Goal: Information Seeking & Learning: Learn about a topic

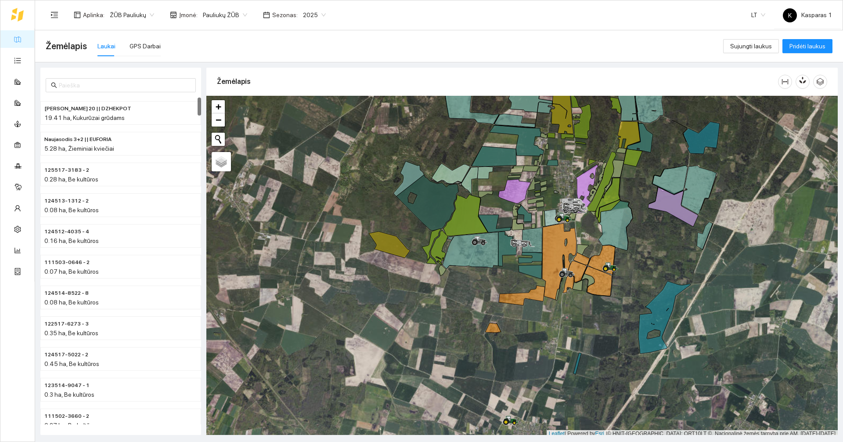
scroll to position [3, 0]
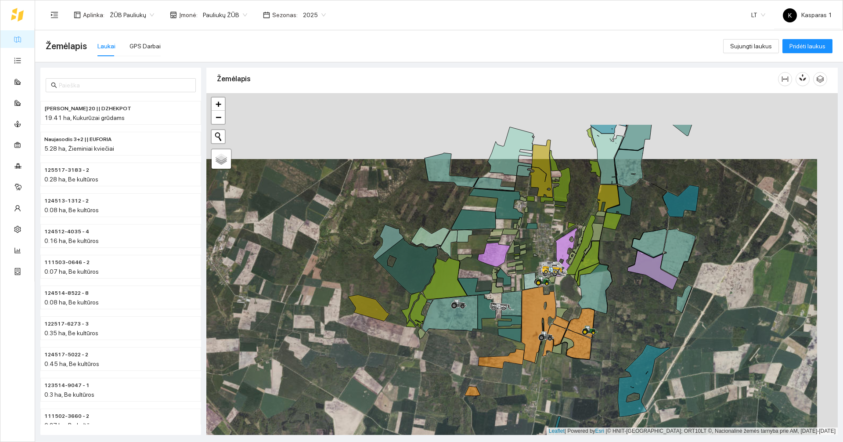
drag, startPoint x: 564, startPoint y: 187, endPoint x: 542, endPoint y: 244, distance: 60.9
click at [420, 244] on div at bounding box center [521, 264] width 631 height 342
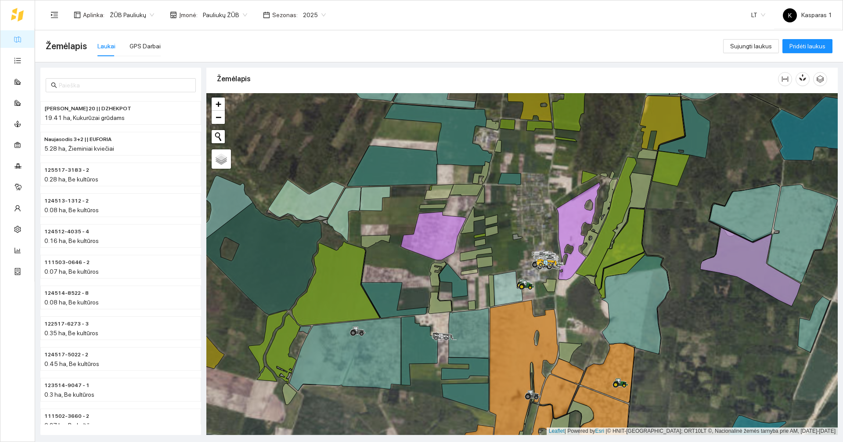
drag, startPoint x: 543, startPoint y: 268, endPoint x: 527, endPoint y: 205, distance: 64.2
click at [420, 205] on div at bounding box center [521, 264] width 631 height 342
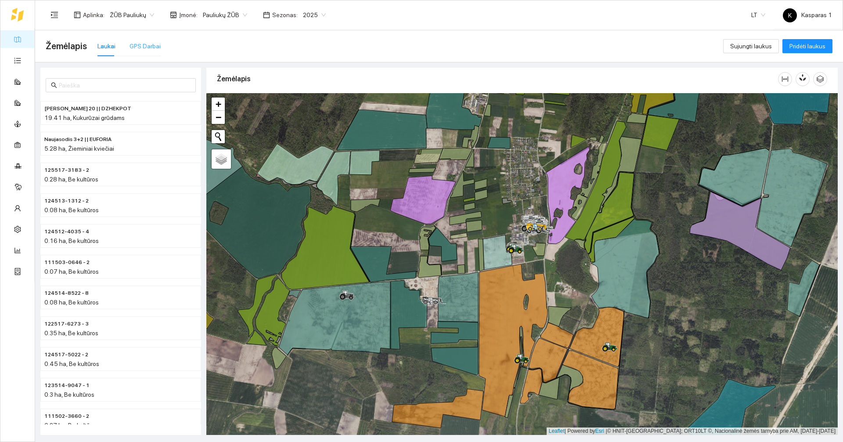
click at [137, 39] on div "GPS Darbai" at bounding box center [144, 46] width 31 height 20
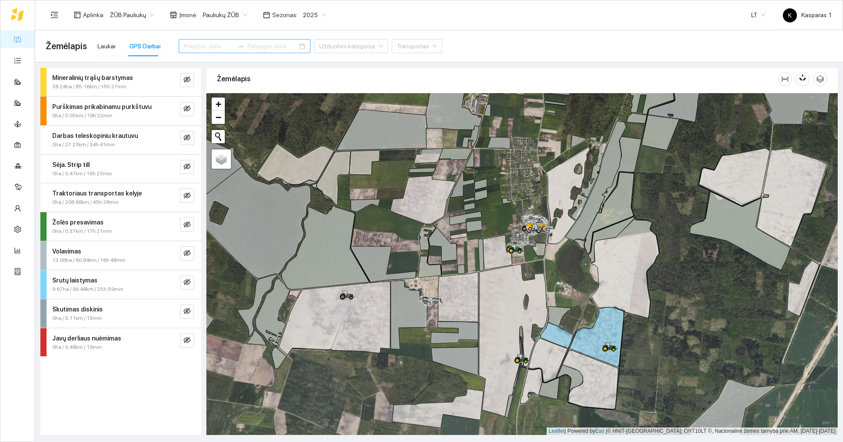
click at [205, 45] on input at bounding box center [209, 46] width 50 height 10
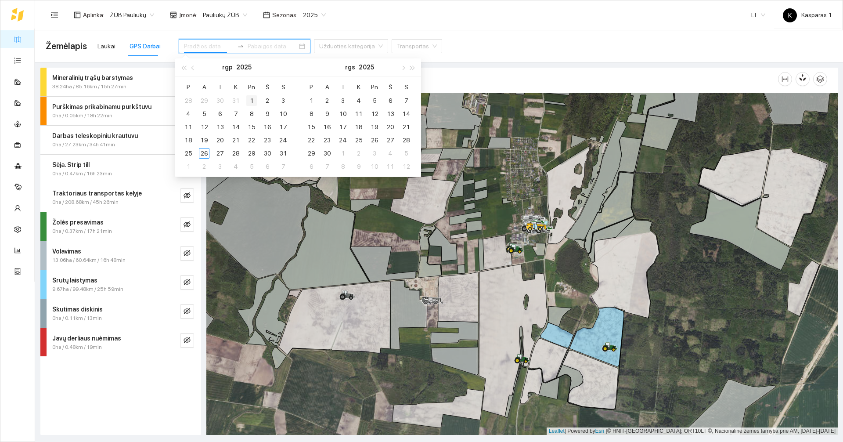
type input "[DATE]"
click at [255, 103] on div "1" at bounding box center [251, 100] width 11 height 11
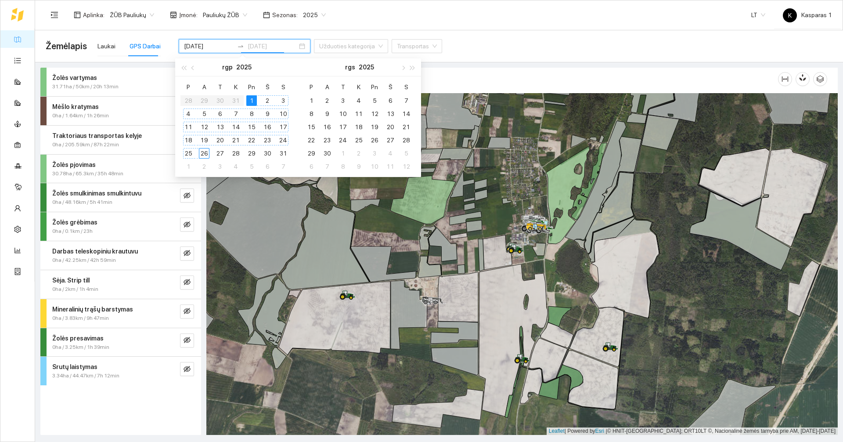
click at [207, 150] on div "26" at bounding box center [204, 153] width 11 height 11
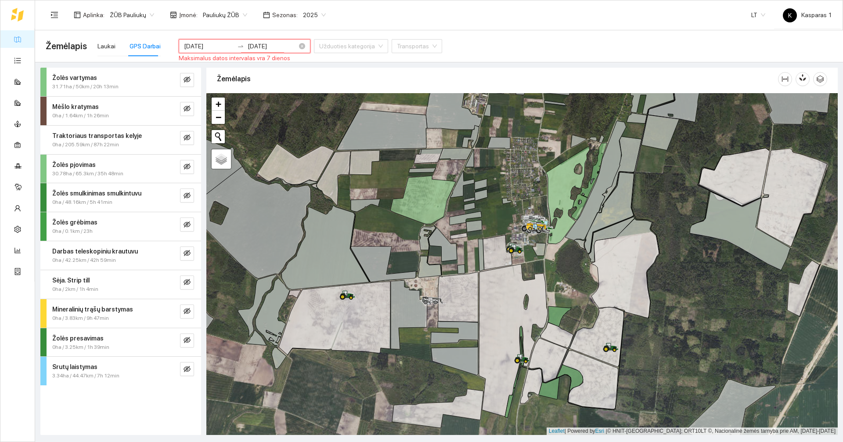
click at [273, 43] on input "[DATE]" at bounding box center [273, 46] width 50 height 10
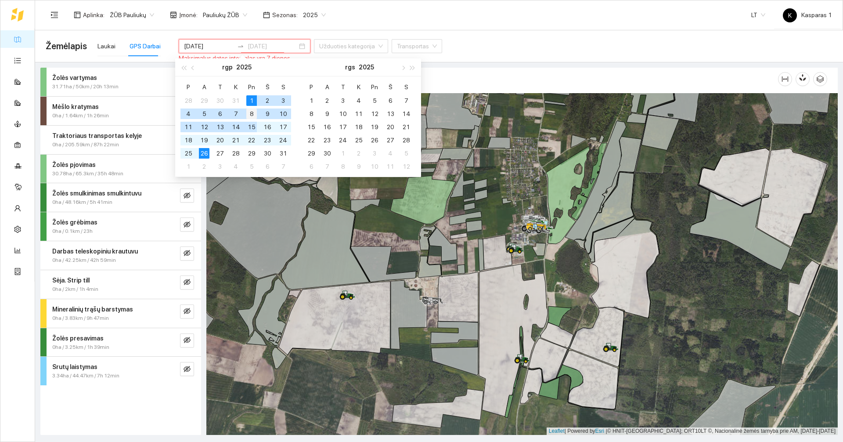
type input "[DATE]"
click at [248, 111] on div "8" at bounding box center [251, 113] width 11 height 11
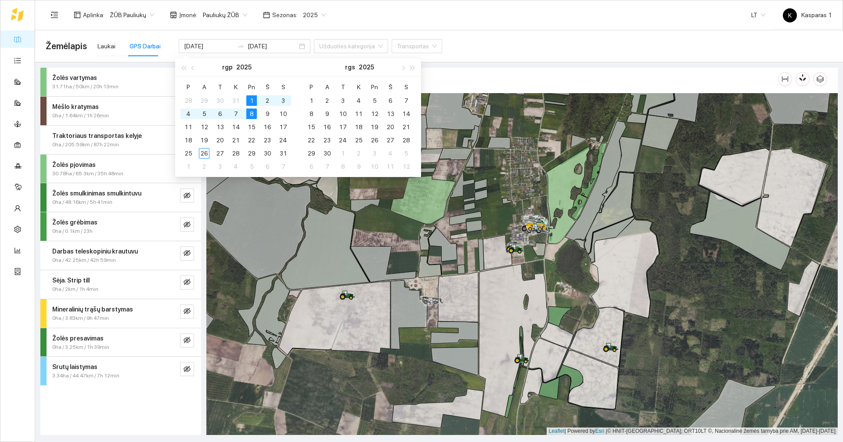
click at [420, 41] on div "Žemėlapis Laukai GPS Darbai [DATE] [DATE] Užduoties kategorija Transportas" at bounding box center [439, 46] width 787 height 28
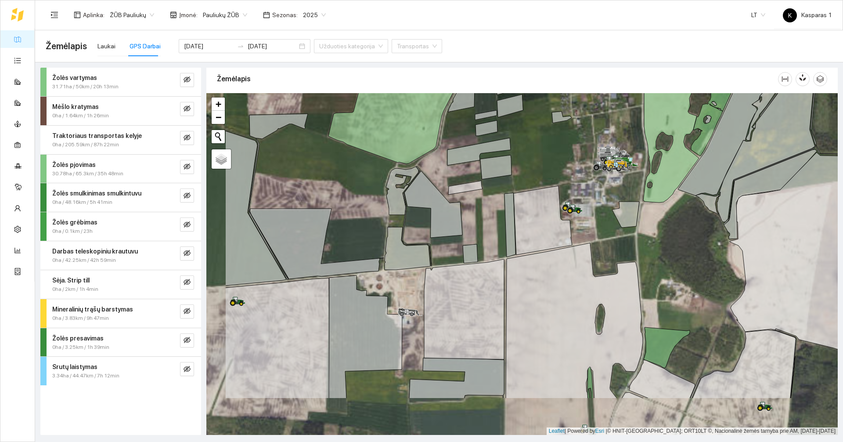
drag, startPoint x: 473, startPoint y: 221, endPoint x: 559, endPoint y: 146, distance: 114.5
click at [420, 146] on div at bounding box center [521, 264] width 631 height 342
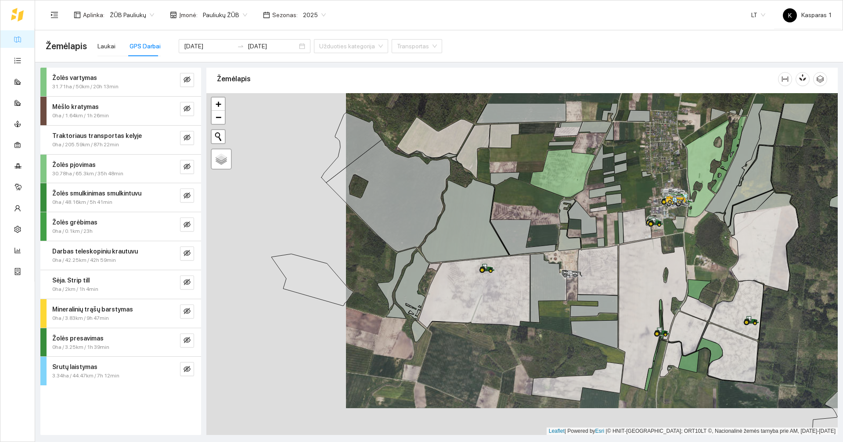
drag, startPoint x: 435, startPoint y: 149, endPoint x: 526, endPoint y: 196, distance: 103.3
click at [420, 196] on div at bounding box center [521, 264] width 631 height 342
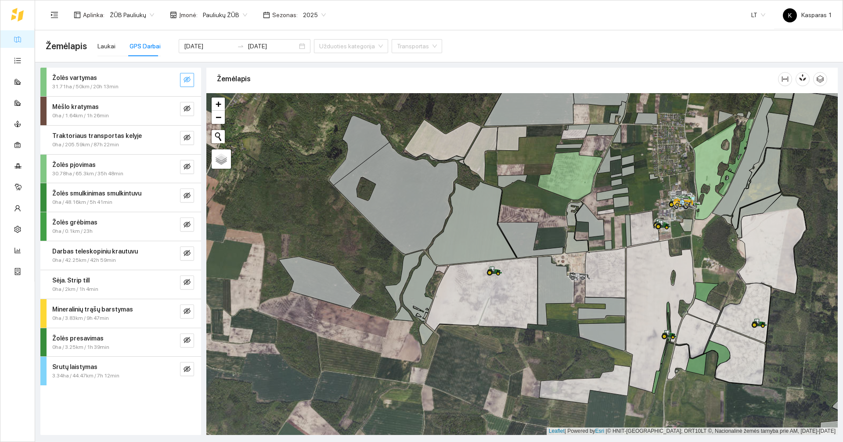
click at [192, 77] on button "button" at bounding box center [187, 80] width 14 height 14
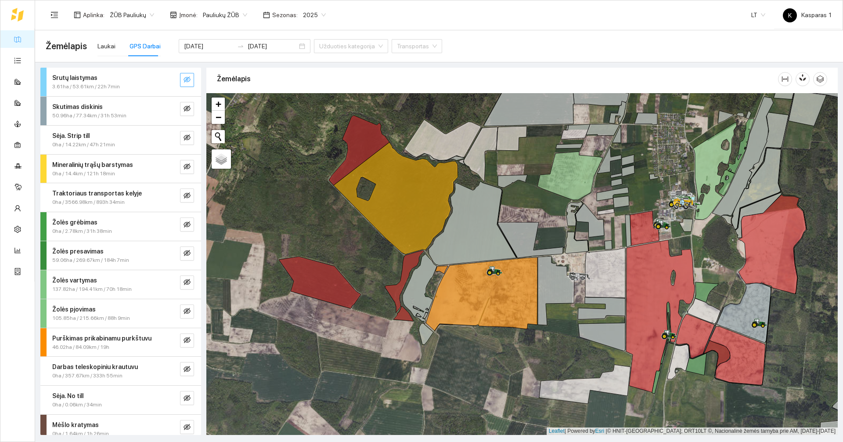
click at [183, 78] on icon "eye-invisible" at bounding box center [186, 79] width 7 height 7
click at [183, 78] on icon "eye" at bounding box center [186, 79] width 7 height 5
click at [183, 78] on icon "eye-invisible" at bounding box center [186, 79] width 7 height 7
click at [183, 78] on icon "eye" at bounding box center [186, 79] width 7 height 5
click at [102, 106] on div "Skutimas diskinis" at bounding box center [106, 107] width 108 height 10
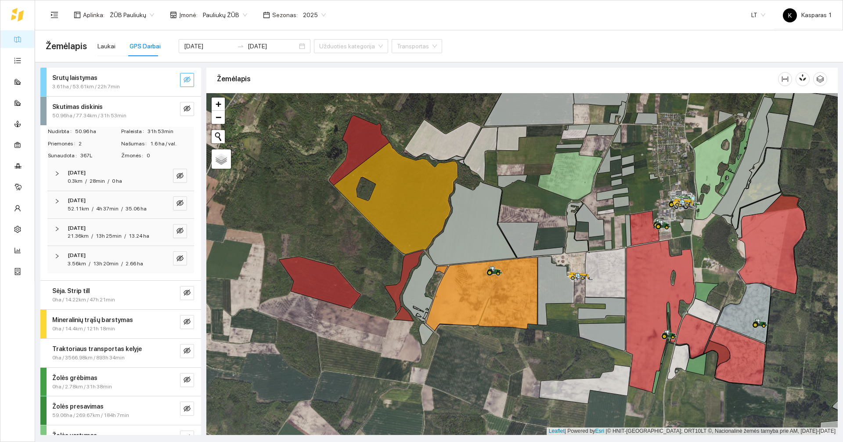
click at [102, 106] on div "Skutimas diskinis" at bounding box center [106, 107] width 108 height 10
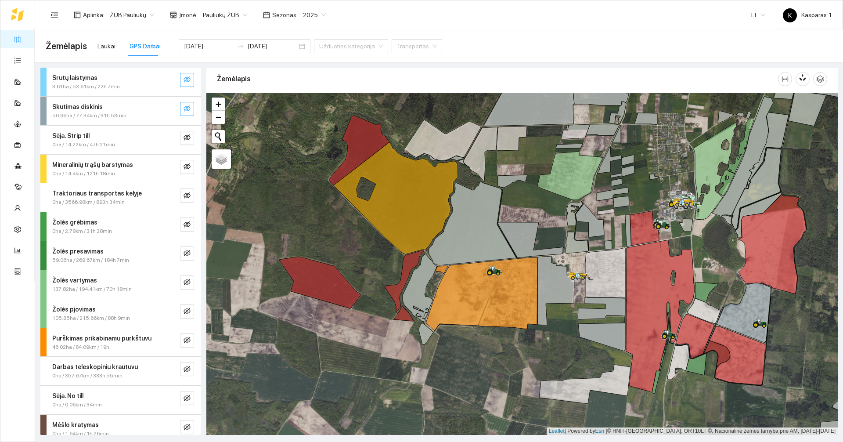
click at [183, 108] on icon "eye-invisible" at bounding box center [186, 108] width 7 height 6
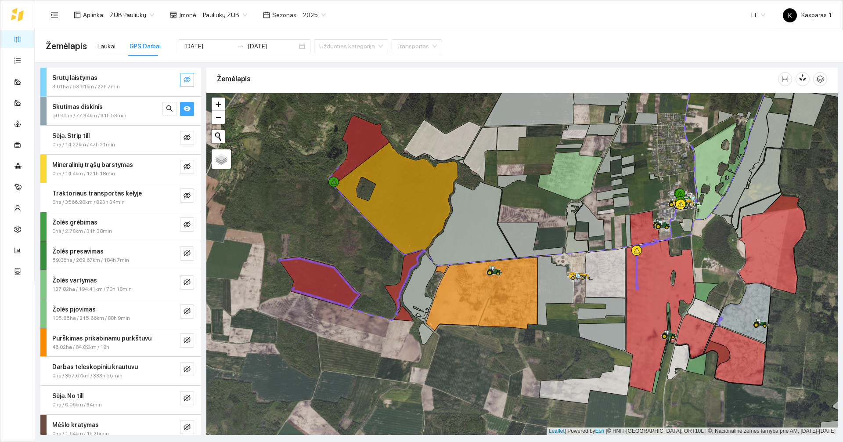
click at [183, 108] on icon "eye" at bounding box center [186, 108] width 7 height 5
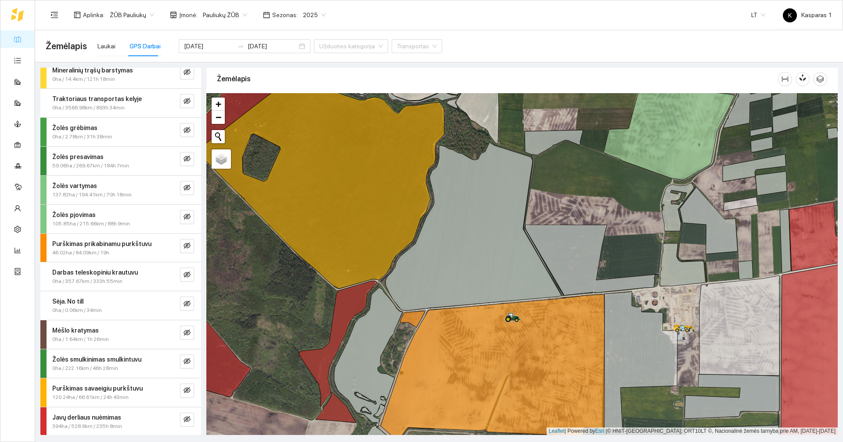
scroll to position [95, 0]
click at [116, 330] on div "Mėšlo kratymas" at bounding box center [106, 329] width 108 height 10
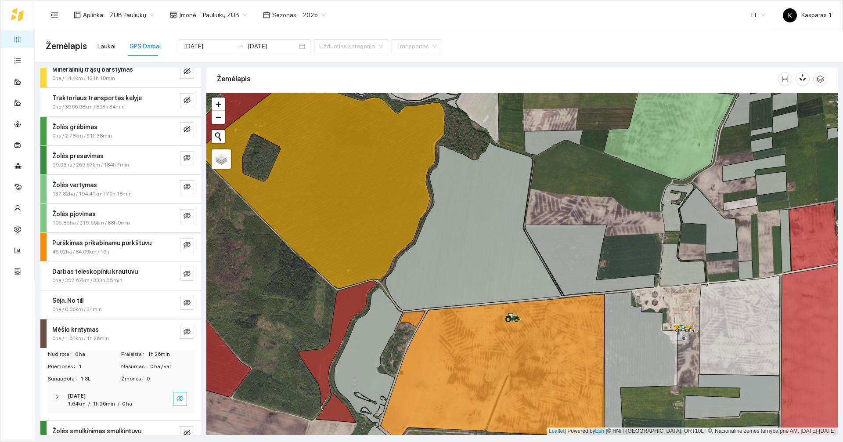
click at [176, 397] on icon "eye-invisible" at bounding box center [179, 398] width 7 height 7
click at [176, 397] on icon "eye" at bounding box center [179, 398] width 7 height 5
click at [183, 334] on icon "eye-invisible" at bounding box center [186, 331] width 7 height 7
click at [183, 334] on icon "eye" at bounding box center [186, 331] width 7 height 7
click at [98, 341] on span "0ha / 1.64km / 1h 26min" at bounding box center [80, 338] width 57 height 8
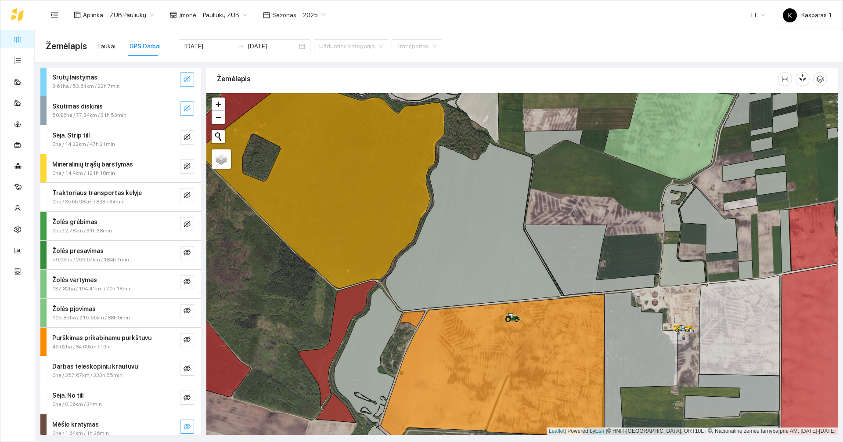
scroll to position [0, 0]
click at [205, 50] on input "[DATE]" at bounding box center [209, 46] width 50 height 10
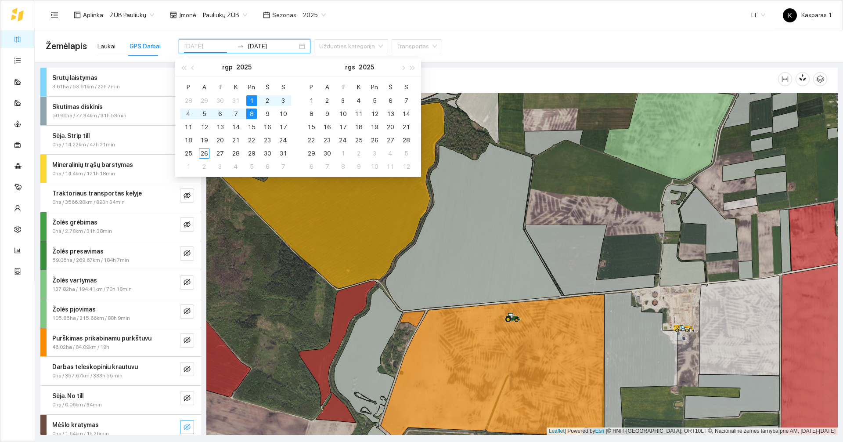
type input "[DATE]"
click at [249, 113] on div "8" at bounding box center [251, 113] width 11 height 11
type input "[DATE]"
click at [256, 128] on div "15" at bounding box center [251, 127] width 11 height 11
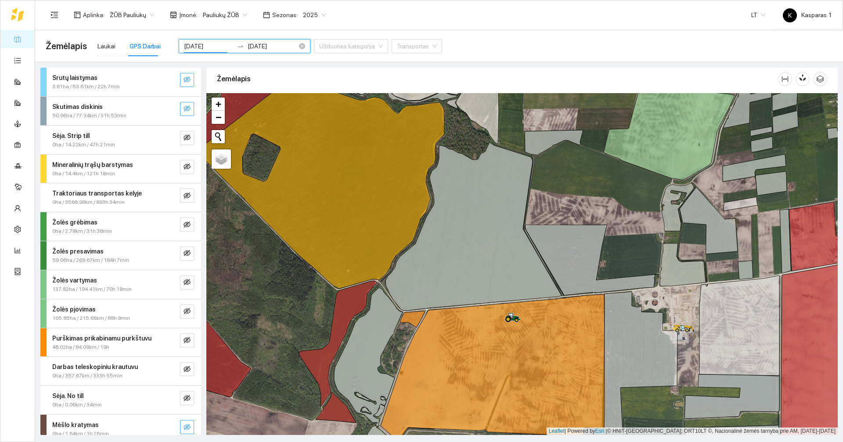
click at [194, 50] on input "[DATE]" at bounding box center [209, 46] width 50 height 10
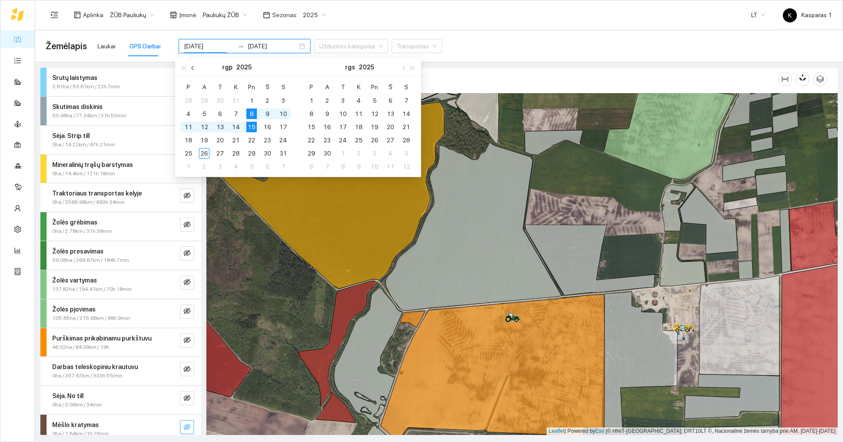
click at [192, 68] on span "button" at bounding box center [193, 67] width 4 height 4
type input "[DATE]"
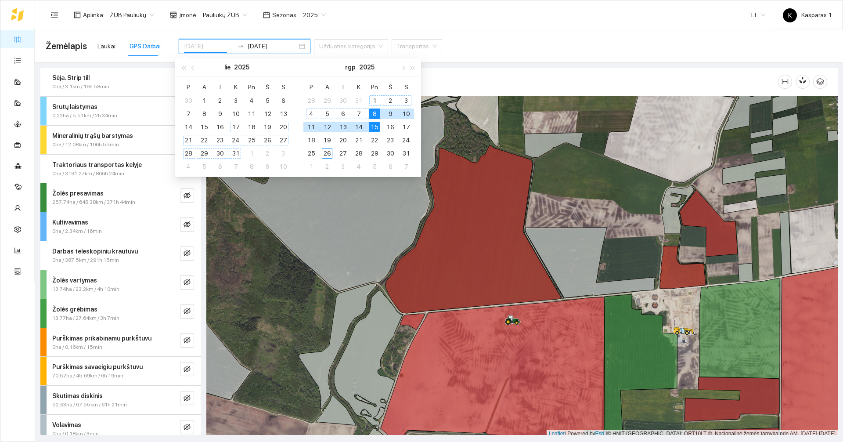
scroll to position [3, 0]
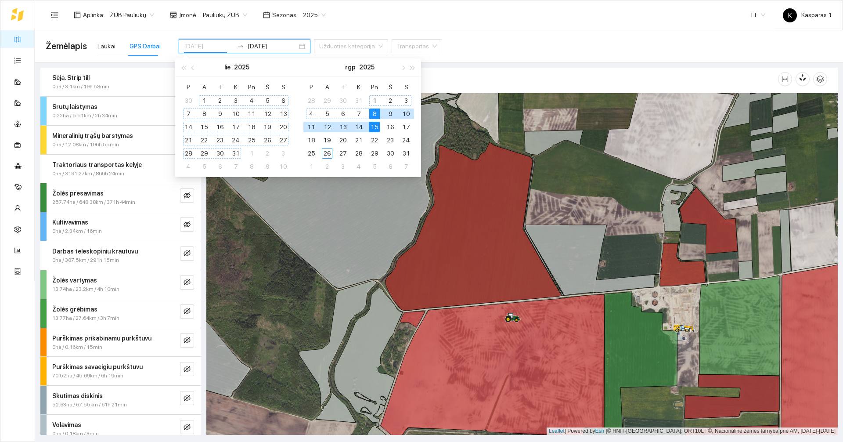
type input "2025-07-01"
click at [201, 97] on div "1" at bounding box center [204, 100] width 11 height 11
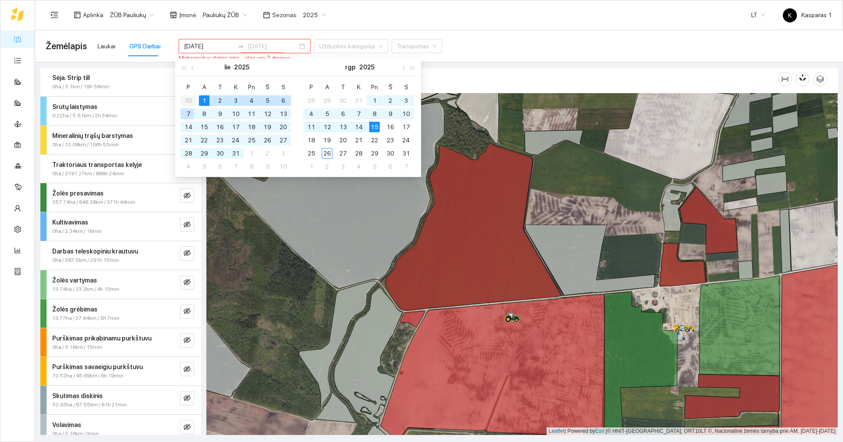
click at [193, 113] on div "7" at bounding box center [188, 113] width 11 height 11
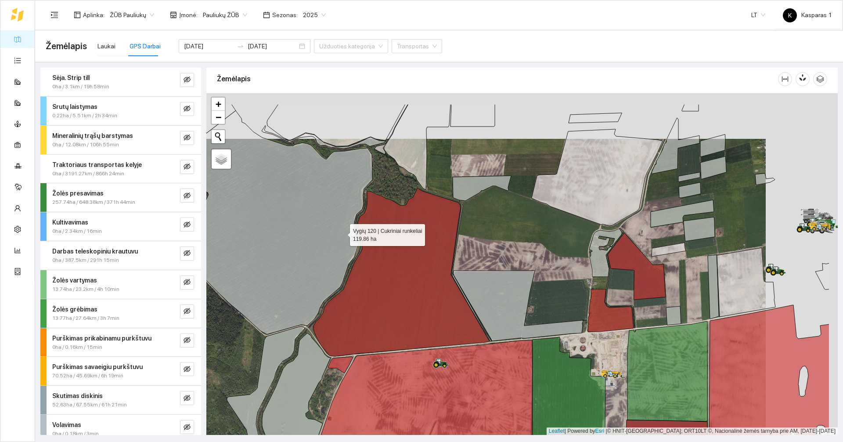
drag, startPoint x: 416, startPoint y: 186, endPoint x: 343, endPoint y: 232, distance: 86.5
click at [343, 232] on icon at bounding box center [248, 222] width 248 height 223
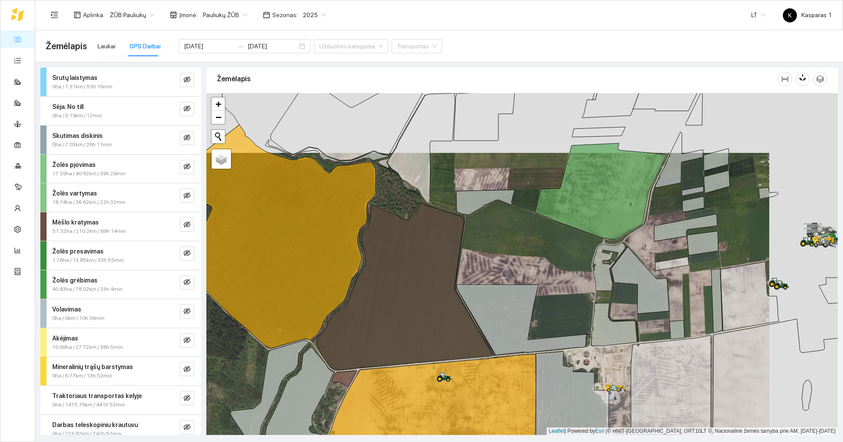
drag, startPoint x: 485, startPoint y: 214, endPoint x: 485, endPoint y: 234, distance: 19.3
click at [485, 234] on div at bounding box center [521, 264] width 631 height 342
click at [103, 220] on div "Mėšlo kratymas" at bounding box center [106, 222] width 108 height 10
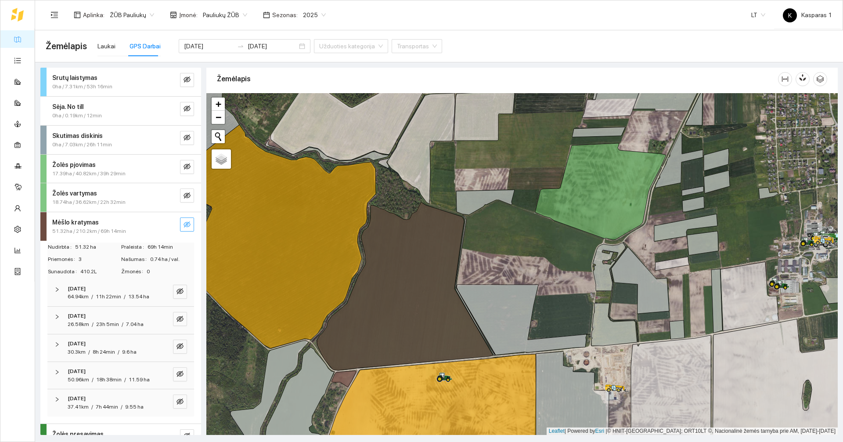
click at [183, 222] on icon "eye-invisible" at bounding box center [186, 224] width 7 height 7
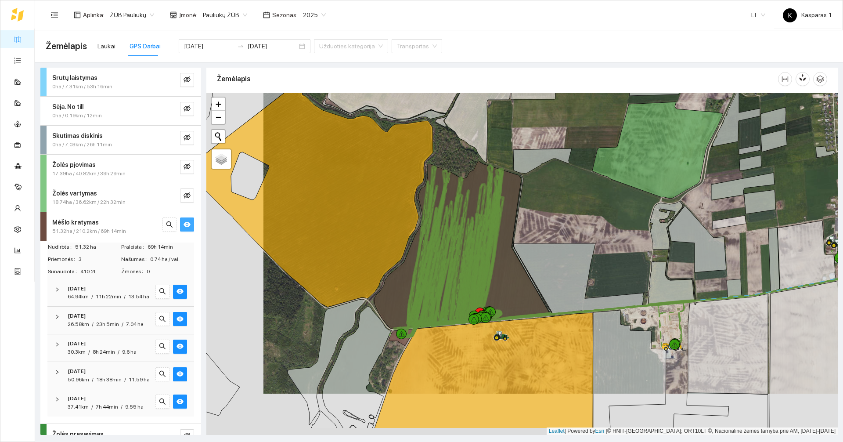
drag, startPoint x: 556, startPoint y: 260, endPoint x: 615, endPoint y: 218, distance: 72.6
click at [615, 218] on div at bounding box center [521, 264] width 631 height 342
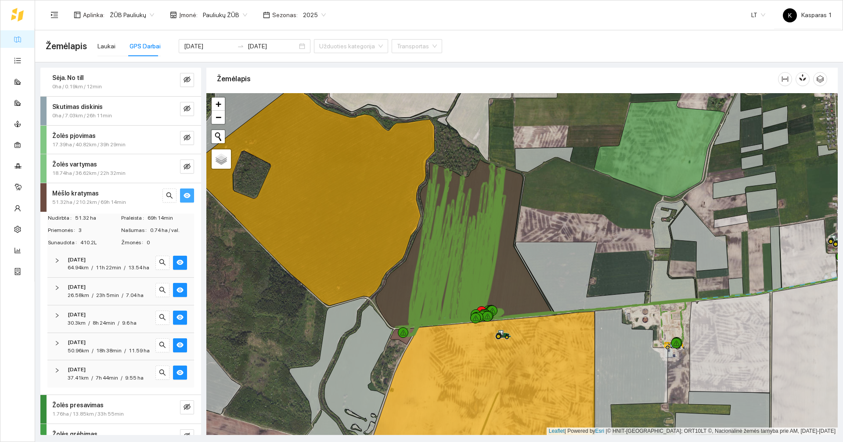
scroll to position [44, 0]
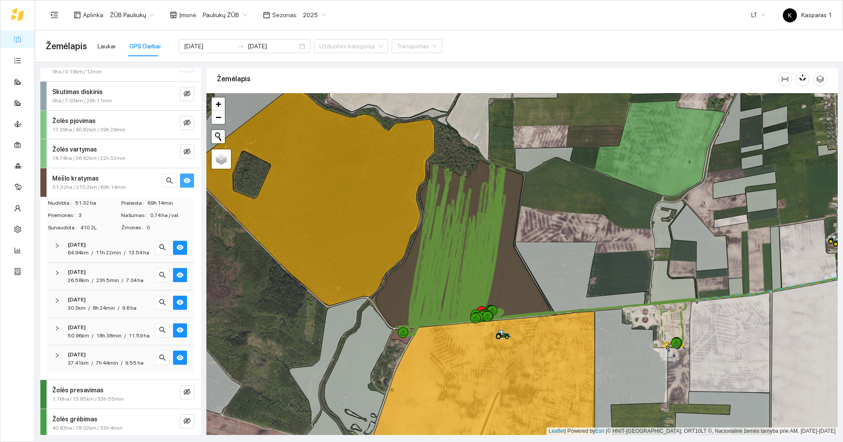
click at [101, 283] on span "23h 5min" at bounding box center [107, 280] width 23 height 6
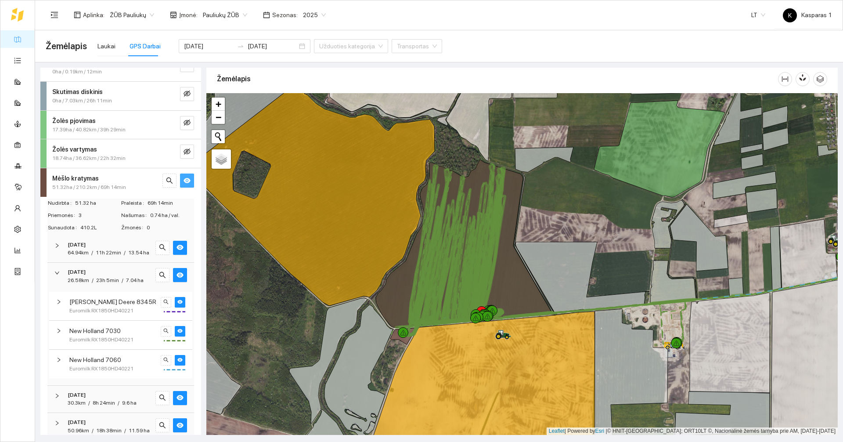
click at [101, 283] on span "23h 5min" at bounding box center [107, 280] width 23 height 6
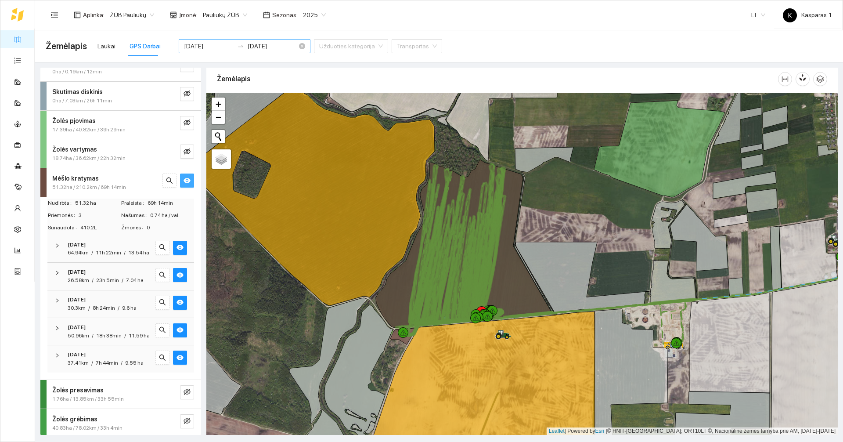
click at [260, 50] on input "2025-07-07" at bounding box center [273, 46] width 50 height 10
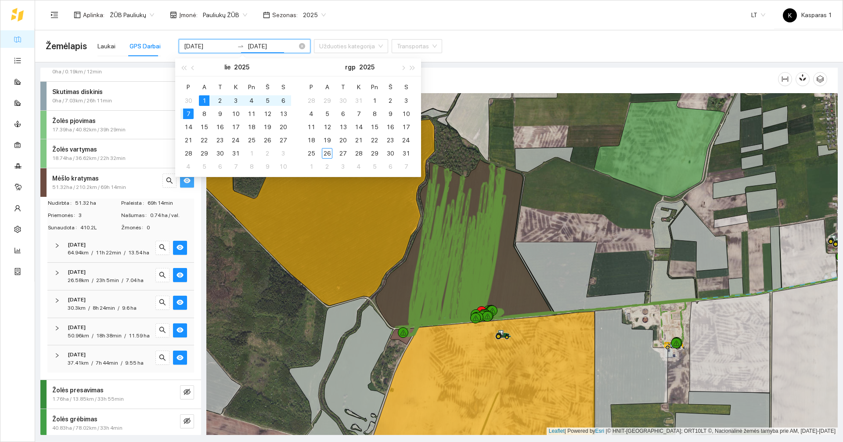
click at [276, 43] on input "2025-07-07" at bounding box center [273, 46] width 50 height 10
type input "2025-07-07"
click at [79, 251] on span "64.94km" at bounding box center [78, 252] width 21 height 6
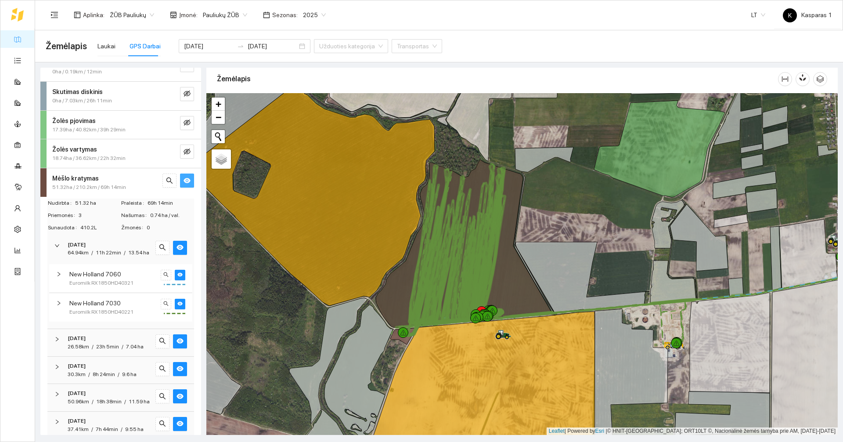
click at [79, 251] on span "64.94km" at bounding box center [78, 252] width 21 height 6
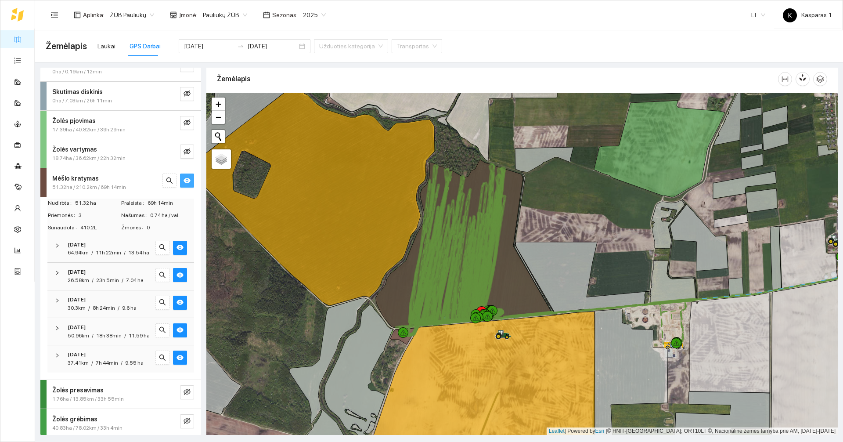
click at [104, 366] on span "7h 44min" at bounding box center [107, 363] width 22 height 6
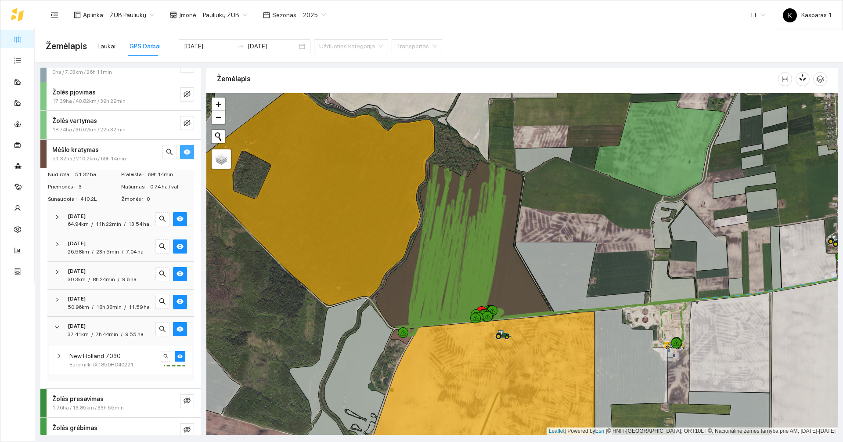
scroll to position [88, 0]
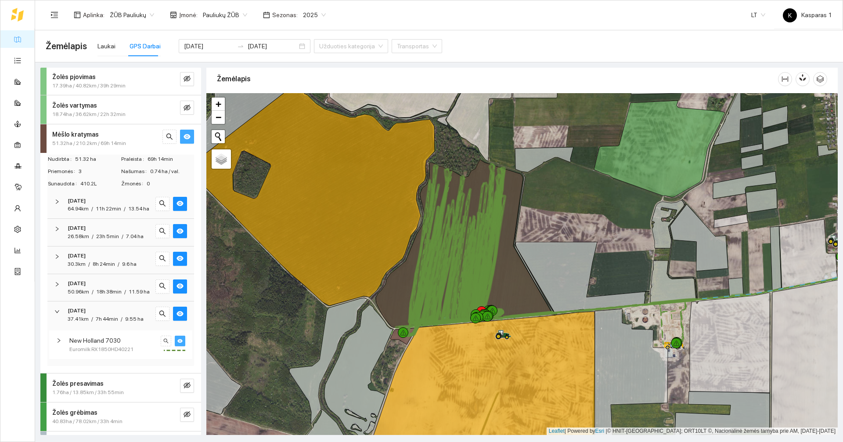
click at [177, 343] on icon "eye" at bounding box center [179, 340] width 5 height 5
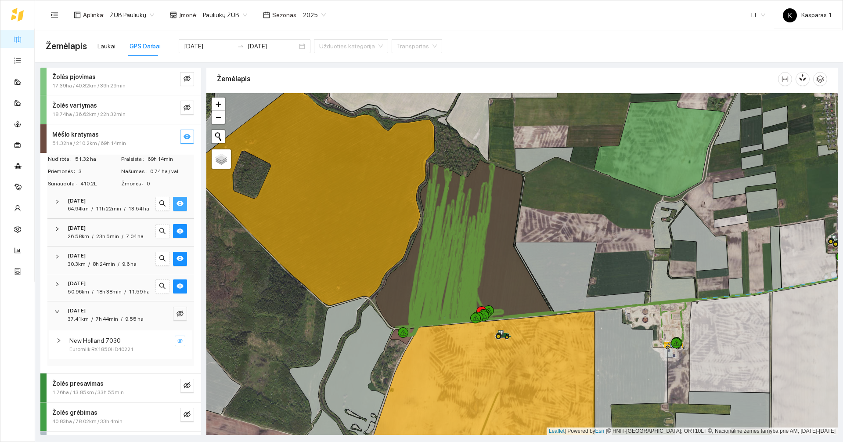
click at [180, 201] on button "button" at bounding box center [180, 204] width 14 height 14
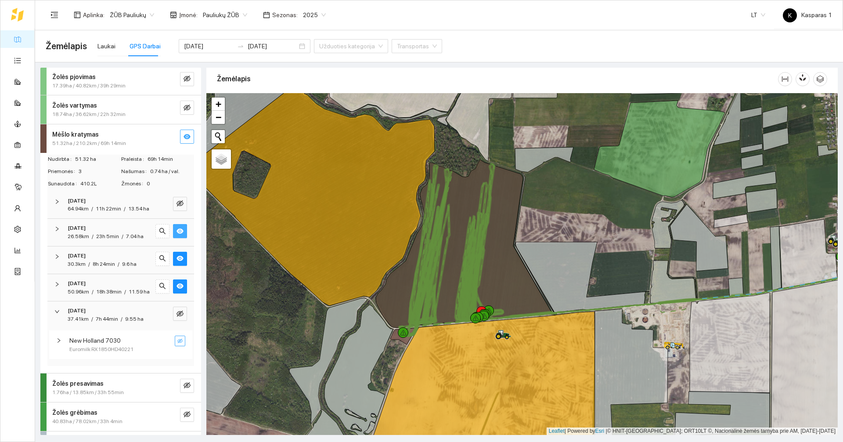
click at [173, 238] on button "button" at bounding box center [180, 231] width 14 height 14
click at [176, 261] on icon "eye" at bounding box center [179, 258] width 7 height 5
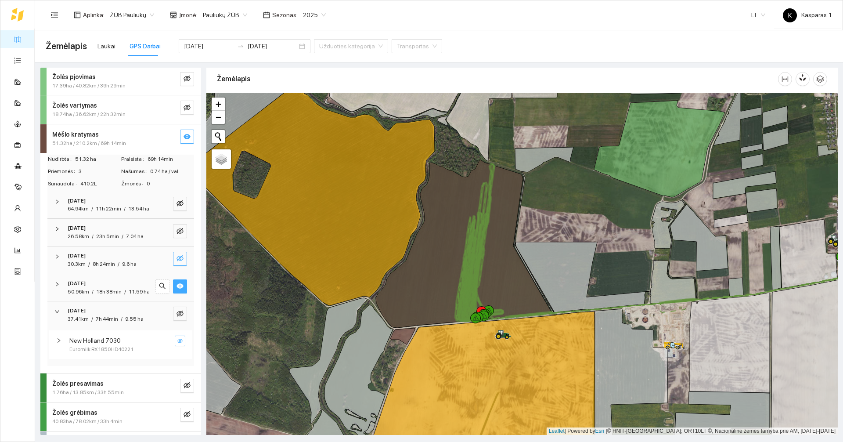
click at [176, 289] on icon "eye" at bounding box center [179, 285] width 7 height 7
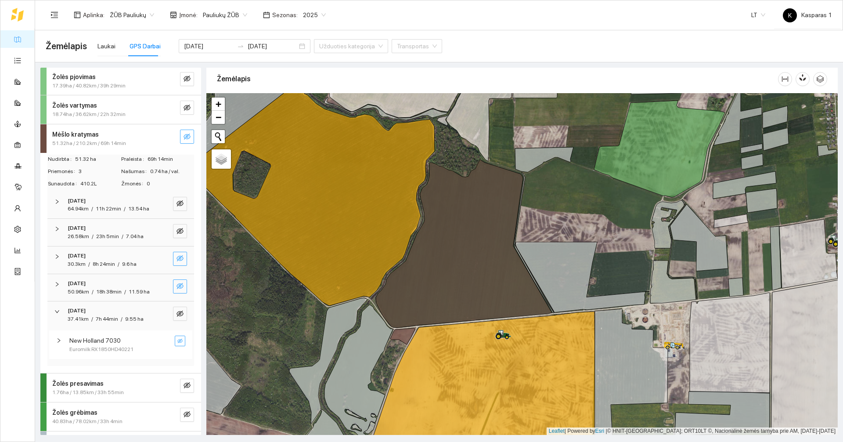
click at [177, 343] on icon "eye-invisible" at bounding box center [179, 340] width 5 height 5
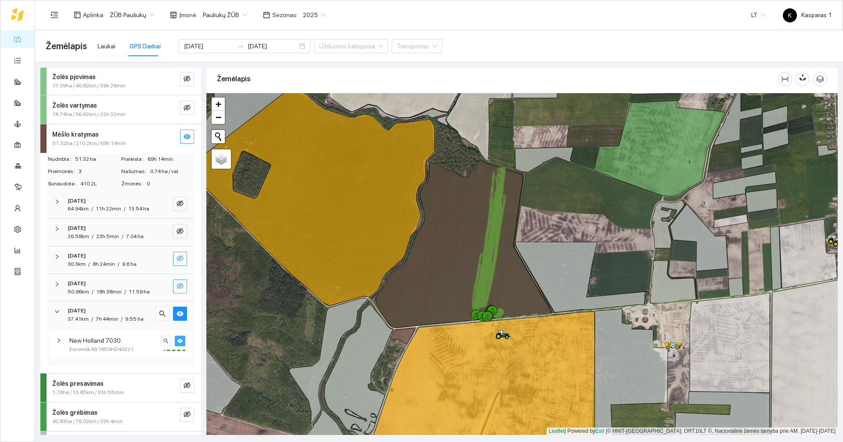
click at [177, 343] on icon "eye" at bounding box center [179, 340] width 5 height 5
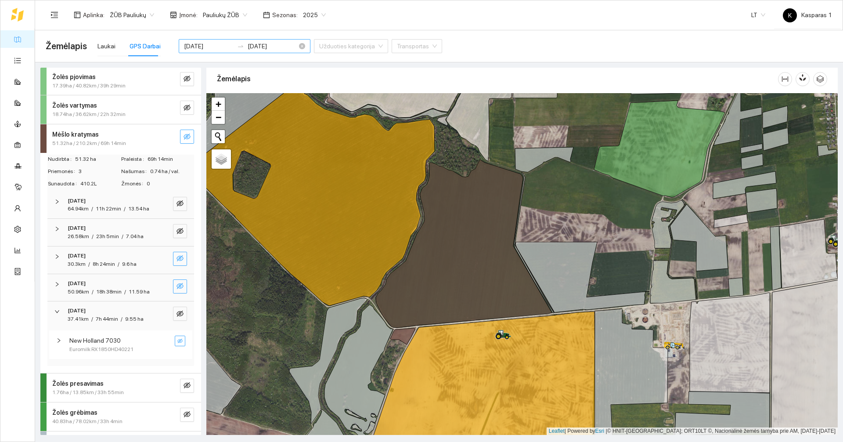
click at [207, 41] on div "2025-07-01 2025-07-07" at bounding box center [245, 46] width 132 height 14
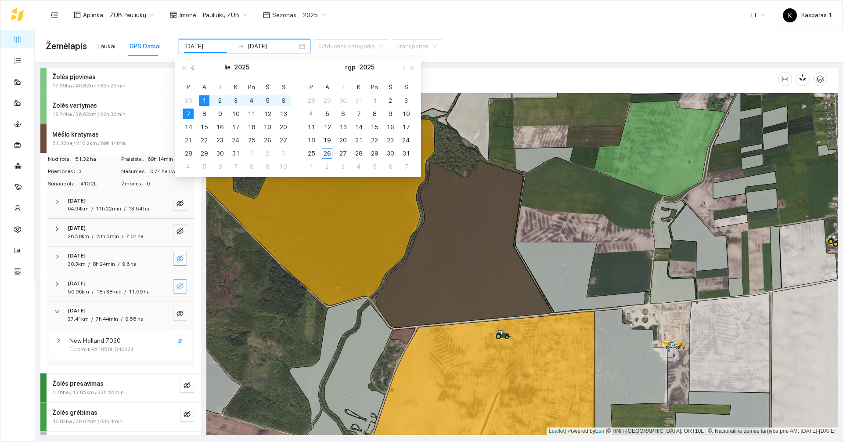
click at [196, 68] on button "button" at bounding box center [193, 67] width 10 height 18
type input "2025-06-28"
click at [263, 155] on div "28" at bounding box center [267, 153] width 11 height 11
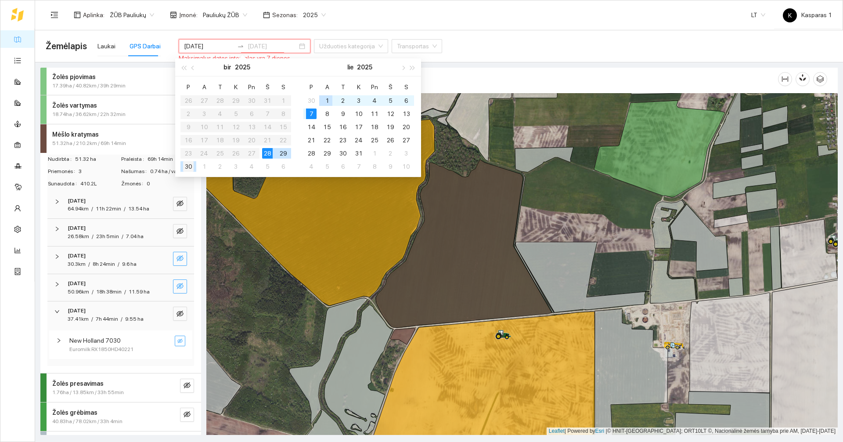
type input "2025-06-30"
click at [186, 162] on div "30" at bounding box center [188, 166] width 11 height 11
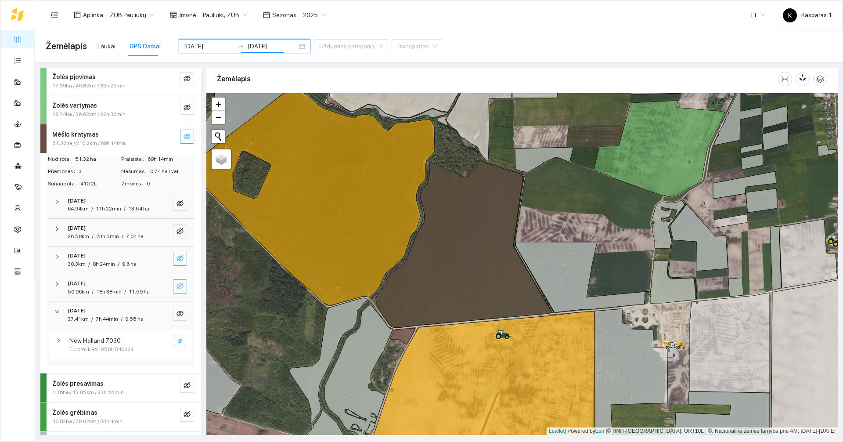
click at [260, 287] on div at bounding box center [521, 264] width 631 height 342
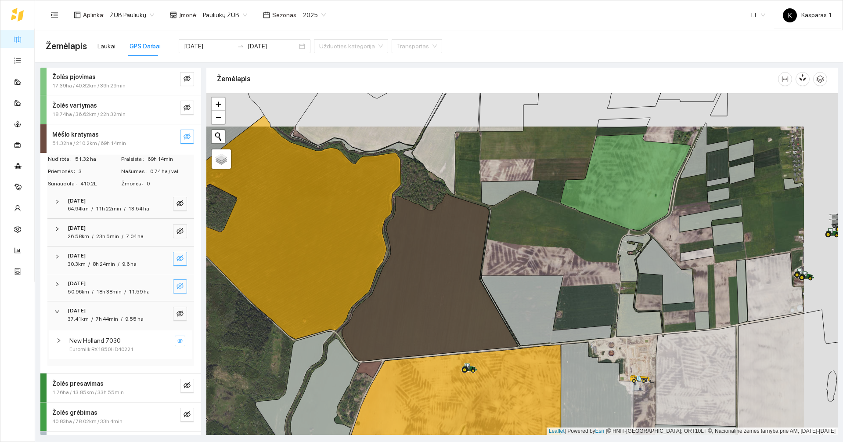
drag, startPoint x: 239, startPoint y: 292, endPoint x: 202, endPoint y: 331, distance: 53.7
click at [202, 331] on div "Srutų laistymas 0ha / 7.31km / 53h 16min Sėja. No till 0ha / 0.19km / 12min Sku…" at bounding box center [436, 248] width 808 height 372
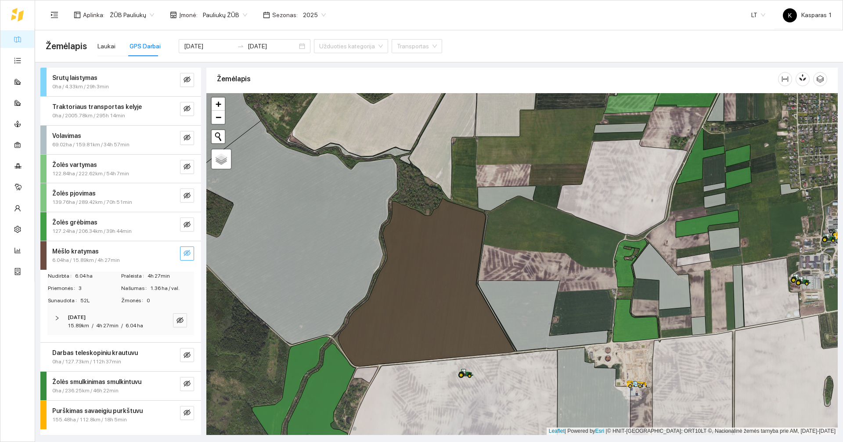
click at [186, 251] on icon "eye-invisible" at bounding box center [186, 253] width 7 height 6
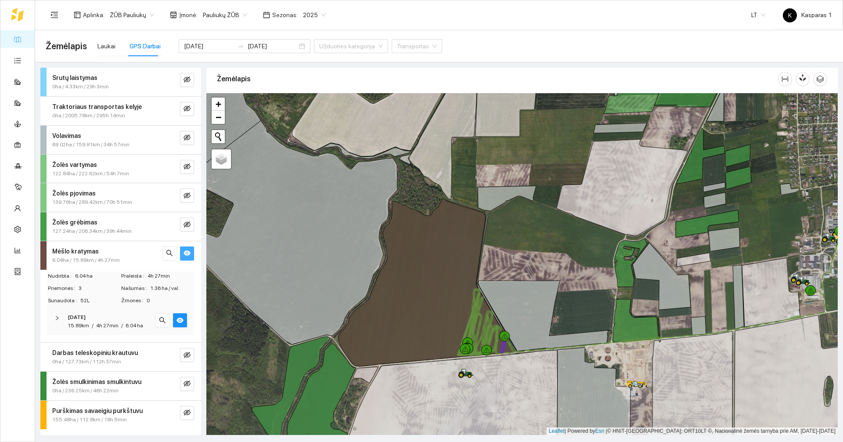
click at [186, 251] on icon "eye" at bounding box center [186, 253] width 7 height 5
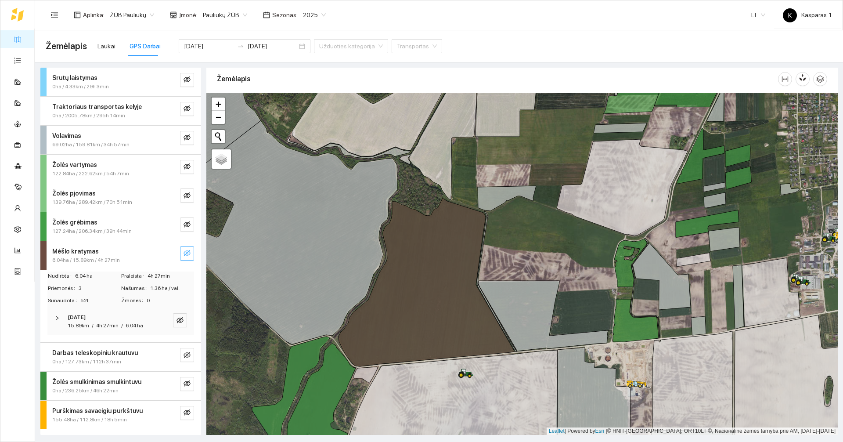
click at [186, 251] on icon "eye-invisible" at bounding box center [186, 253] width 7 height 6
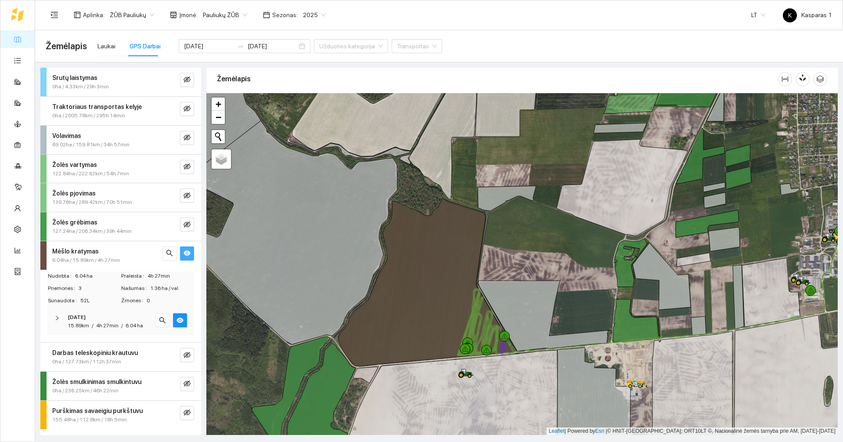
click at [92, 326] on span "/" at bounding box center [93, 325] width 2 height 6
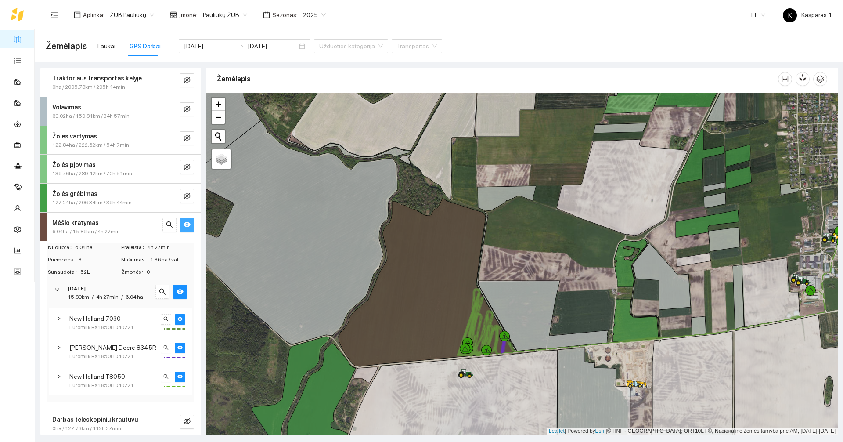
scroll to position [44, 0]
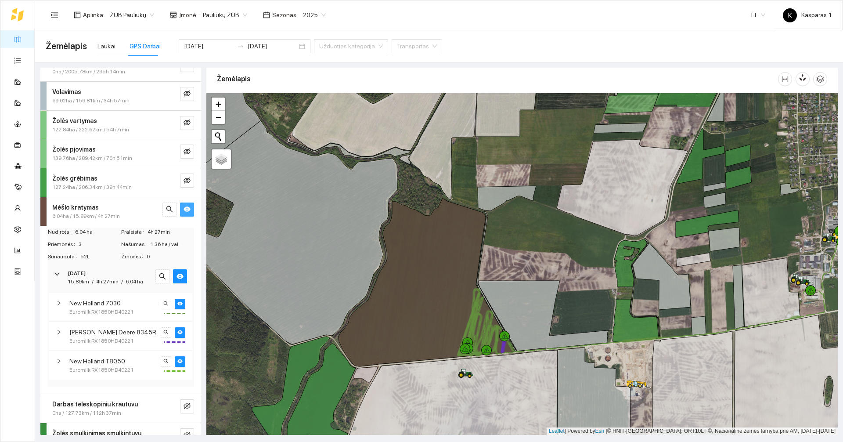
click at [89, 297] on div "New Holland 7030 Euromilk RX1850HD40221" at bounding box center [120, 307] width 143 height 29
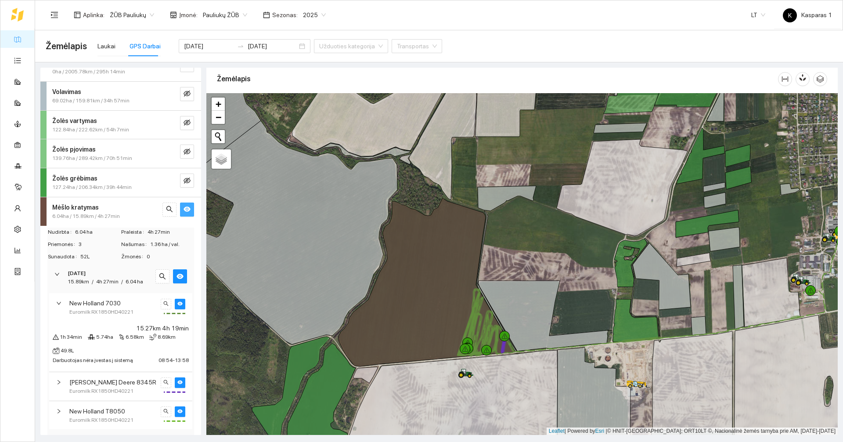
click at [90, 305] on span "New Holland 7030" at bounding box center [94, 303] width 51 height 10
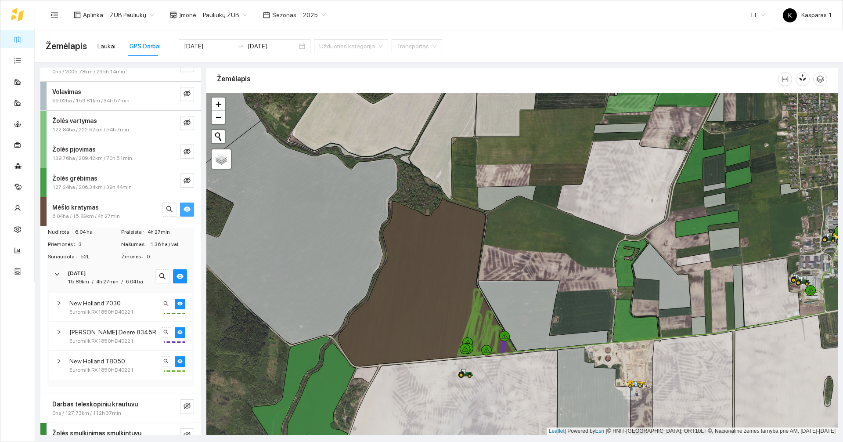
click at [90, 305] on span "New Holland 7030" at bounding box center [94, 303] width 51 height 10
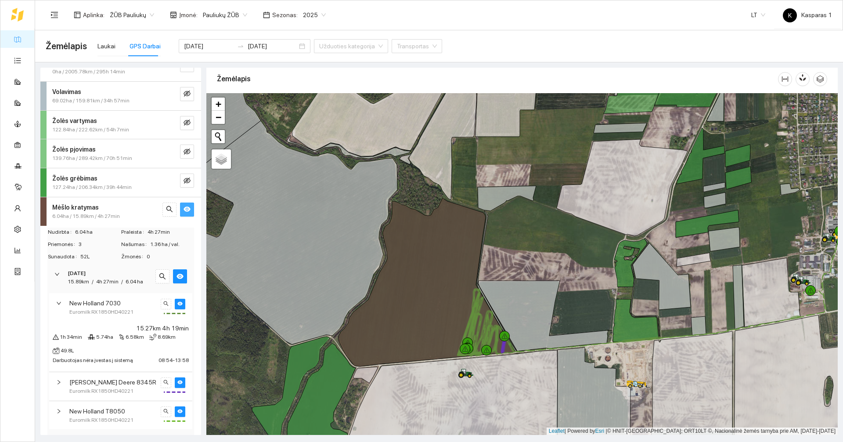
scroll to position [88, 0]
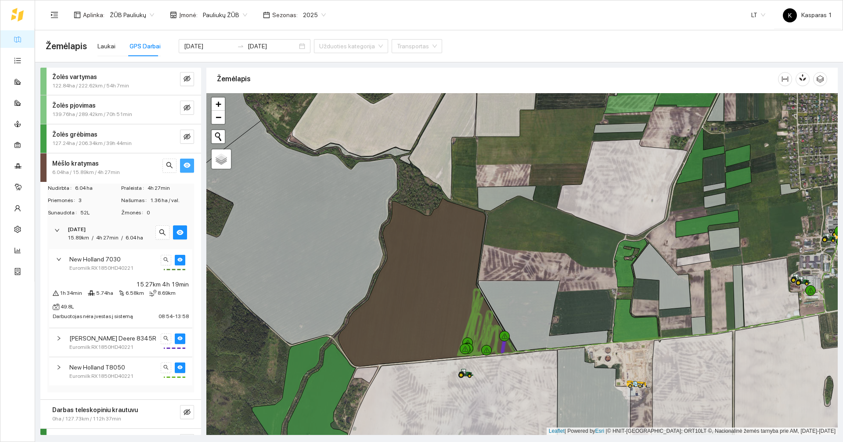
click at [97, 270] on span "Euromilk RX1850HD40221" at bounding box center [101, 268] width 64 height 8
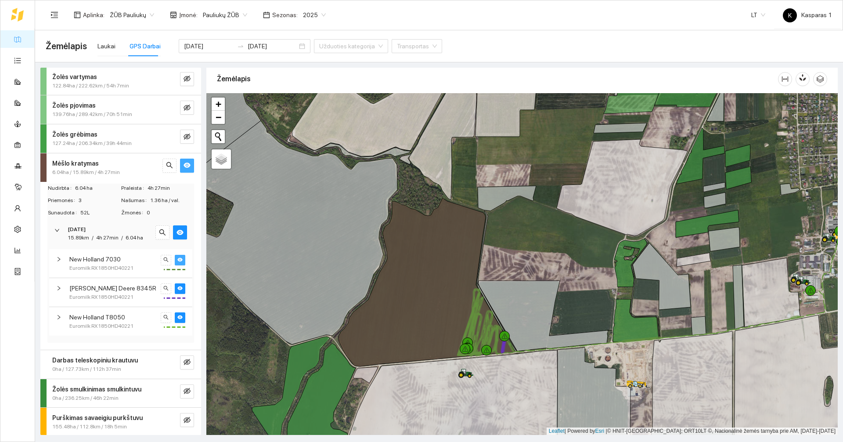
click at [177, 258] on button "button" at bounding box center [180, 260] width 11 height 11
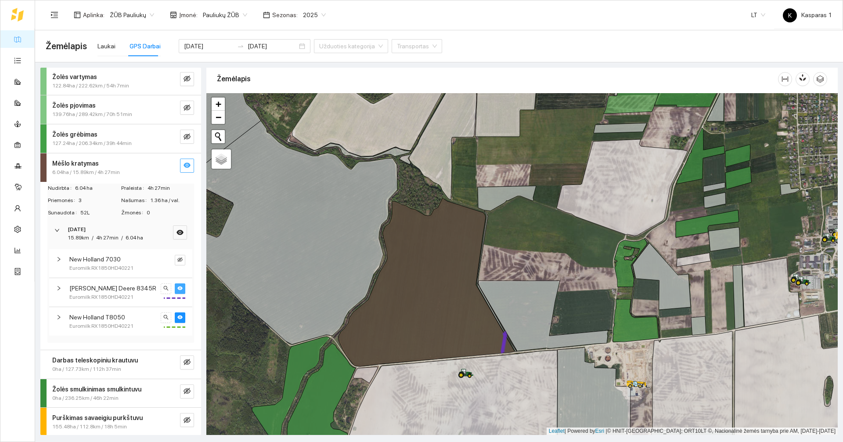
click at [177, 285] on icon "eye" at bounding box center [179, 287] width 5 height 5
click at [177, 314] on icon "eye" at bounding box center [179, 316] width 5 height 5
click at [90, 322] on span "Euromilk RX1850HD40221" at bounding box center [101, 326] width 64 height 8
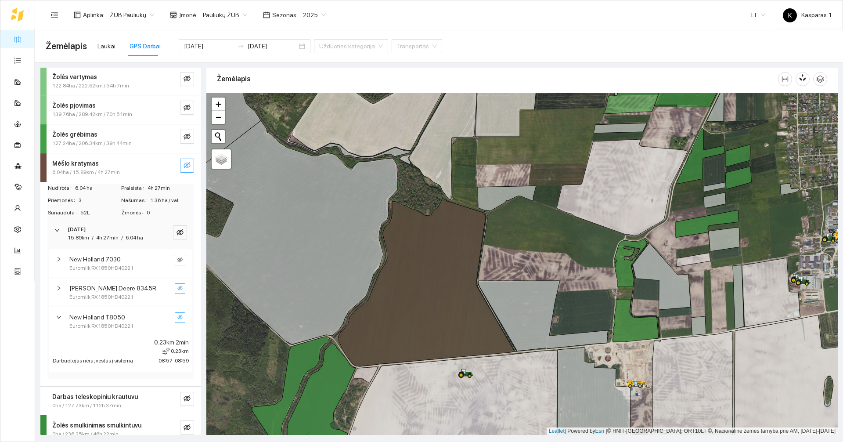
click at [90, 322] on span "Euromilk RX1850HD40221" at bounding box center [101, 326] width 64 height 8
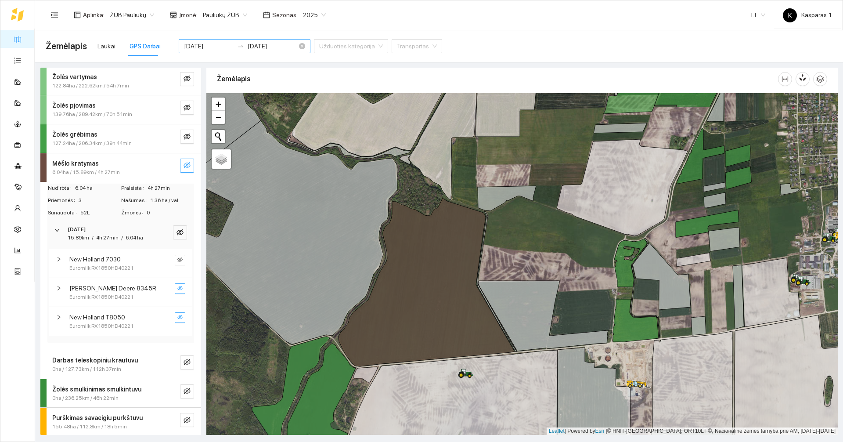
click at [205, 47] on input "2025-06-28" at bounding box center [209, 46] width 50 height 10
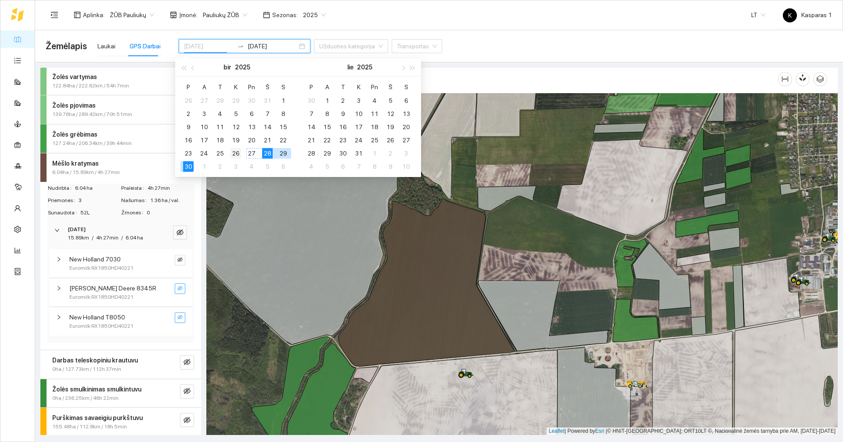
type input "2025-06-26"
click at [237, 150] on div "26" at bounding box center [235, 153] width 11 height 11
type input "2025-06-28"
click at [271, 155] on div "28" at bounding box center [267, 153] width 11 height 11
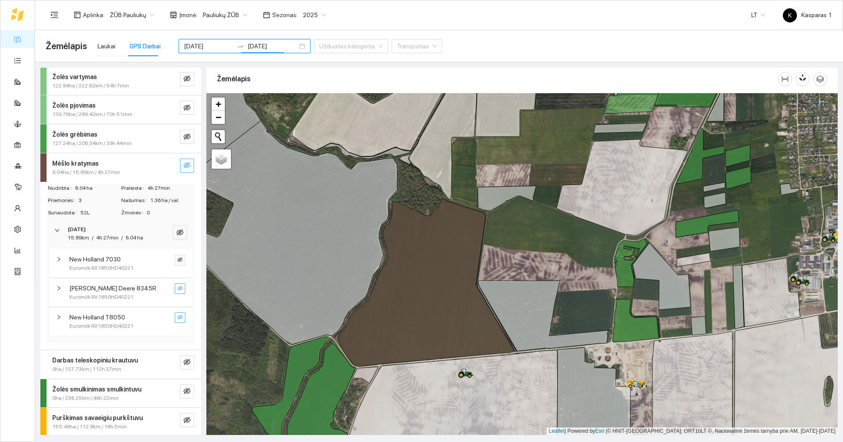
drag, startPoint x: 244, startPoint y: 333, endPoint x: 230, endPoint y: 352, distance: 24.1
click at [244, 333] on div at bounding box center [521, 264] width 631 height 342
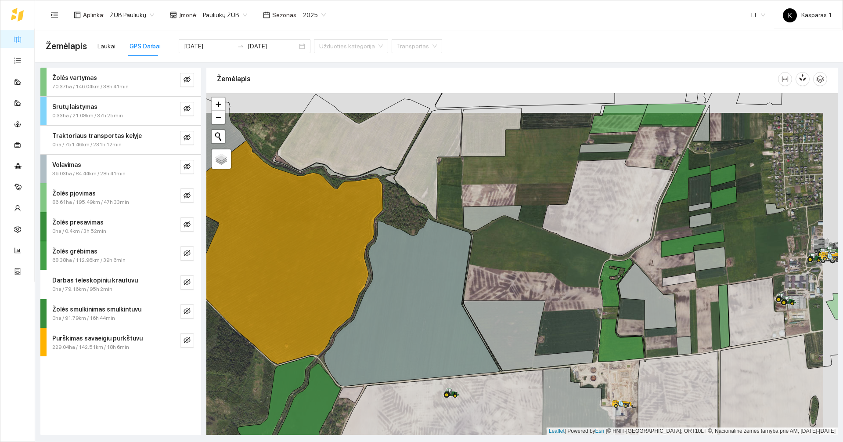
click at [230, 352] on div at bounding box center [521, 264] width 631 height 342
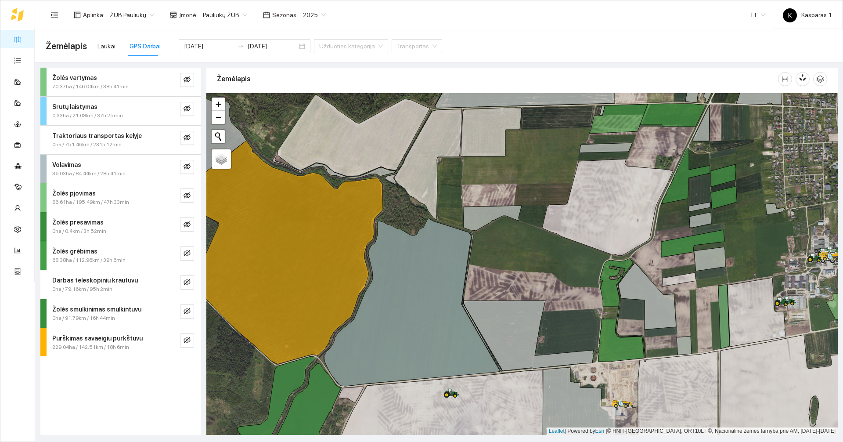
click at [128, 317] on div "0ha / 91.79km / 16h 44min" at bounding box center [106, 318] width 108 height 8
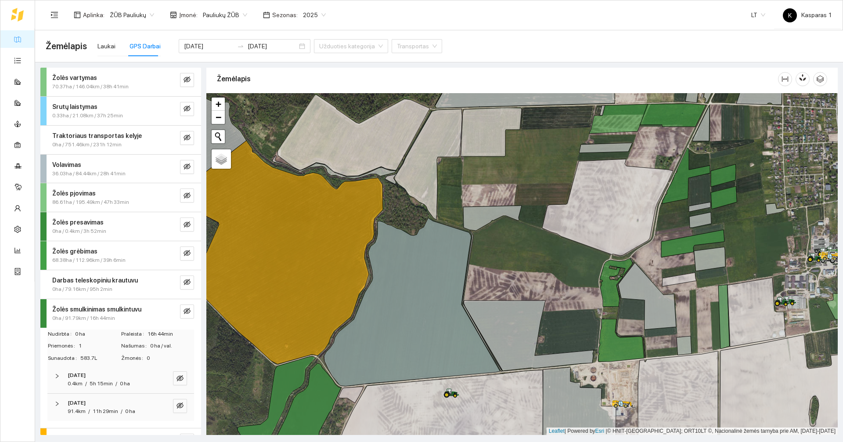
click at [128, 317] on div "0ha / 91.79km / 16h 44min" at bounding box center [106, 318] width 108 height 8
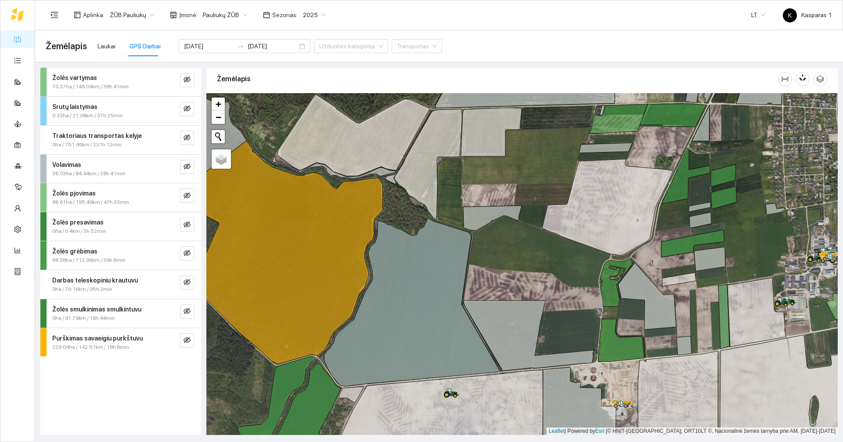
click at [133, 336] on strong "Purškimas savaeigiu purkštuvu" at bounding box center [97, 337] width 90 height 7
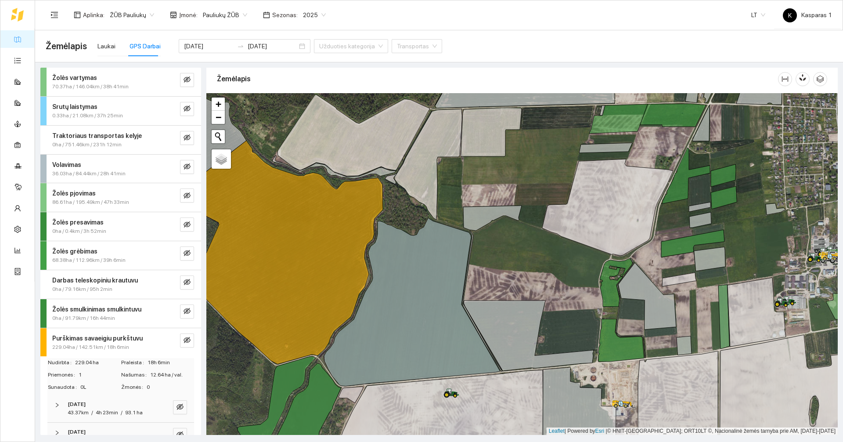
click at [141, 342] on div "Purškimas savaeigiu purkštuvu" at bounding box center [106, 338] width 108 height 10
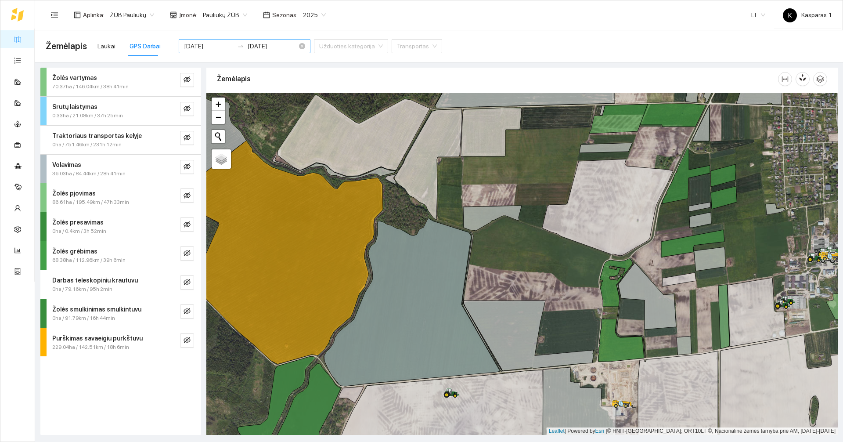
click at [198, 46] on input "2025-06-26" at bounding box center [209, 46] width 50 height 10
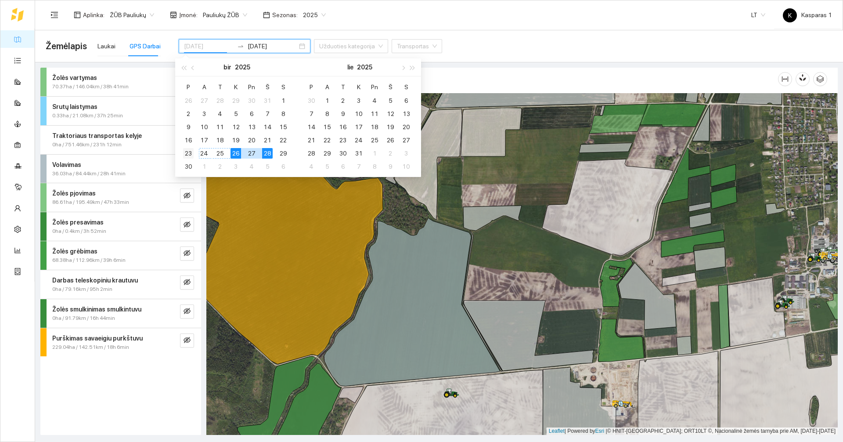
type input "2025-06-23"
click at [192, 155] on div "23" at bounding box center [188, 153] width 11 height 11
click at [223, 388] on div at bounding box center [521, 264] width 631 height 342
click at [222, 371] on div at bounding box center [521, 264] width 631 height 342
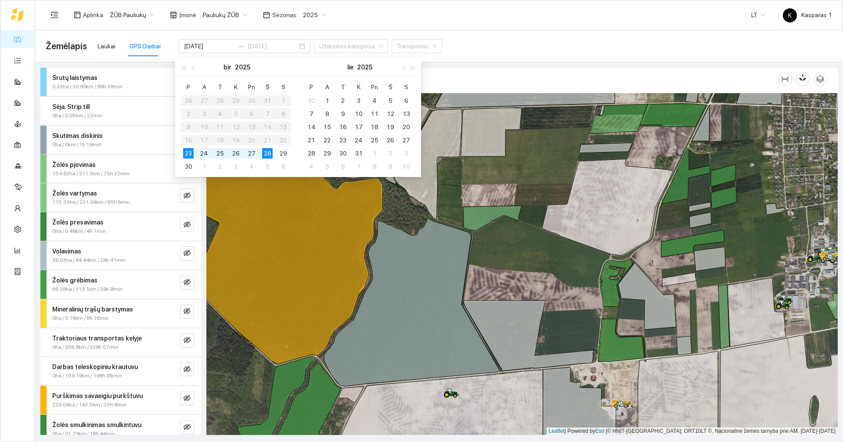
type input "2025-06-28"
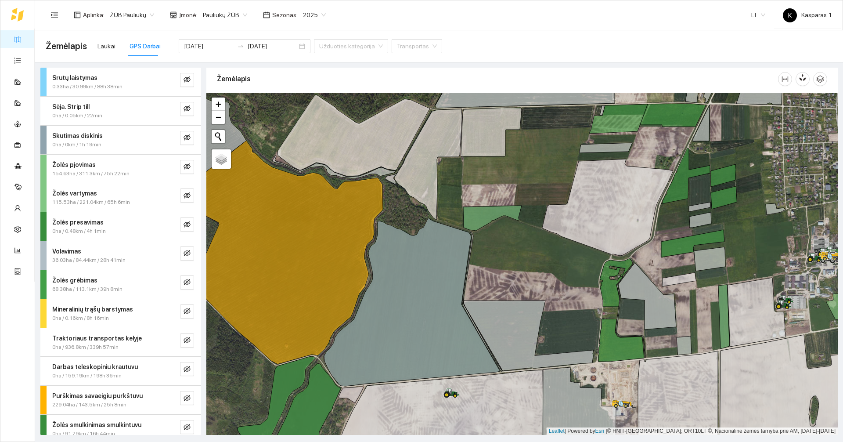
click at [266, 158] on div at bounding box center [521, 264] width 631 height 342
click at [417, 288] on icon at bounding box center [412, 302] width 176 height 168
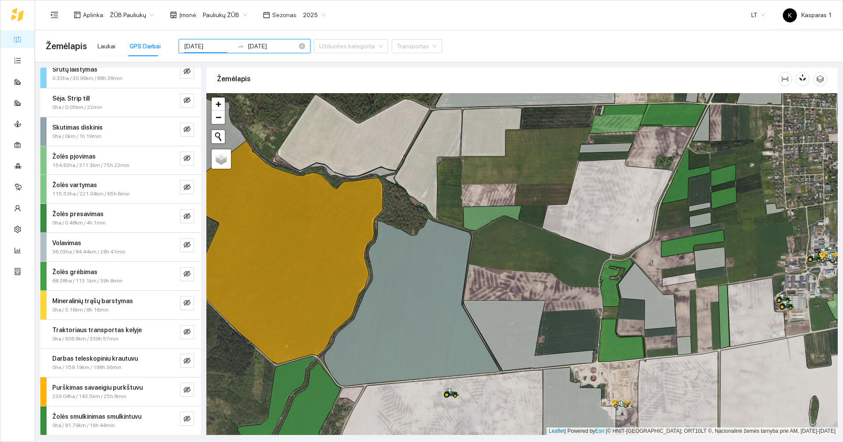
click at [205, 47] on input "2025-06-23" at bounding box center [209, 46] width 50 height 10
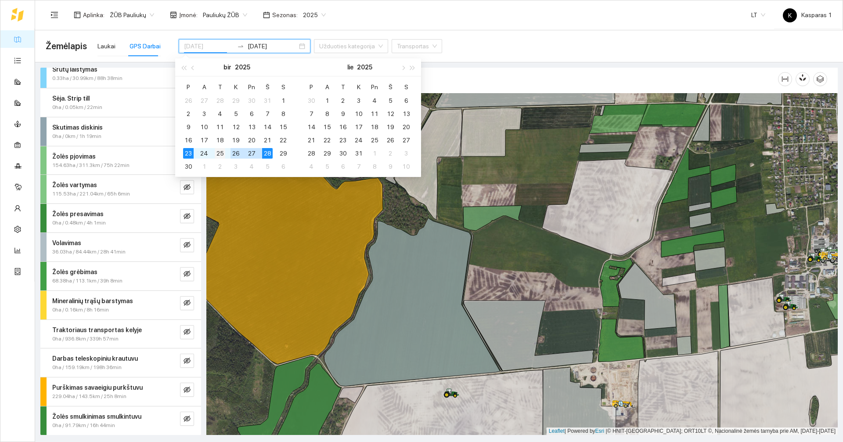
type input "2025-06-25"
click at [219, 153] on div "25" at bounding box center [220, 153] width 11 height 11
type input "2025-06-28"
click at [270, 155] on div "28" at bounding box center [267, 153] width 11 height 11
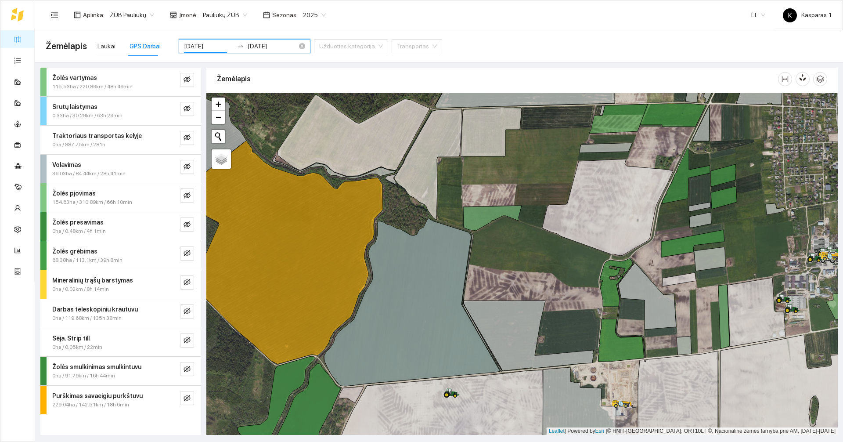
click at [201, 42] on input "2025-06-25" at bounding box center [209, 46] width 50 height 10
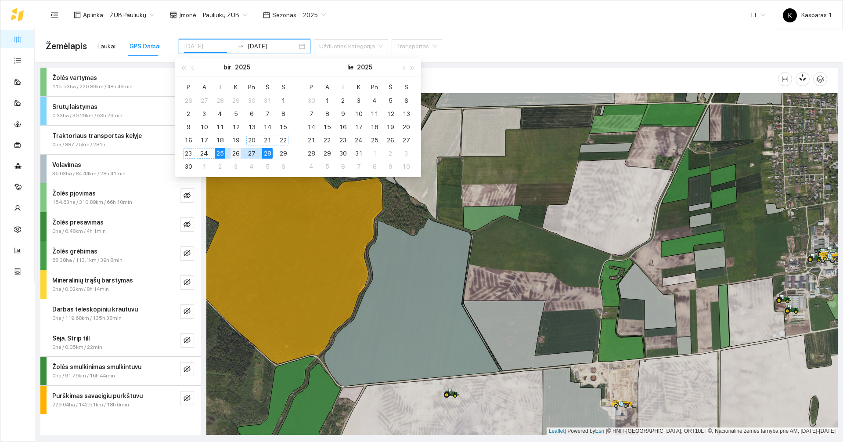
type input "2025-06-26"
click at [239, 152] on div "26" at bounding box center [235, 153] width 11 height 11
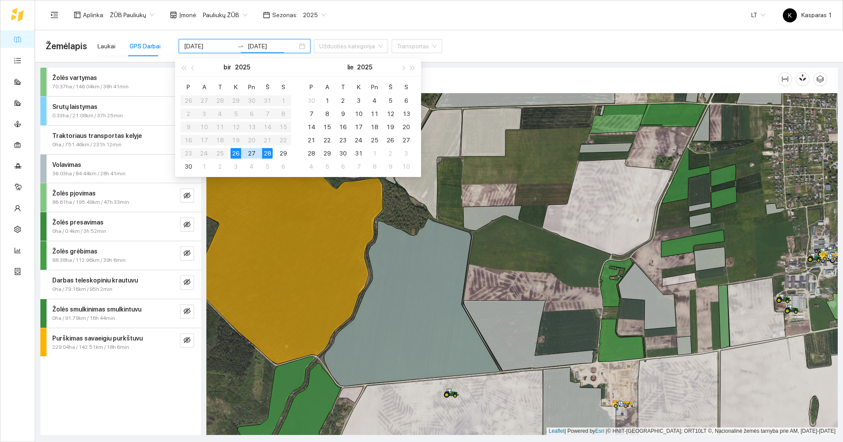
type input "2025-06-28"
click at [268, 154] on div "28" at bounding box center [267, 153] width 11 height 11
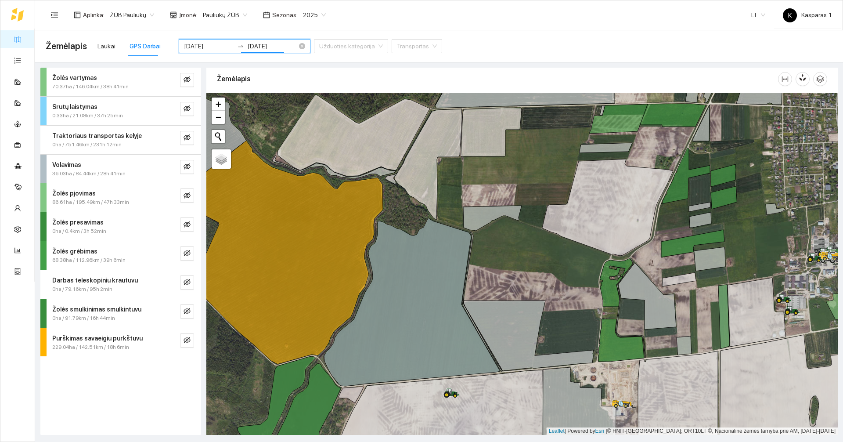
click at [289, 45] on div "2025-06-26 2025-06-28" at bounding box center [245, 46] width 132 height 14
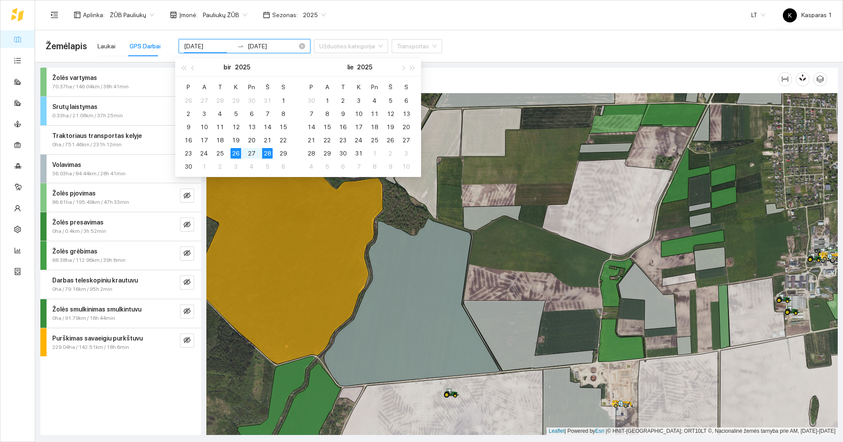
click at [289, 45] on div "2025-06-26 2025-06-28" at bounding box center [245, 46] width 132 height 14
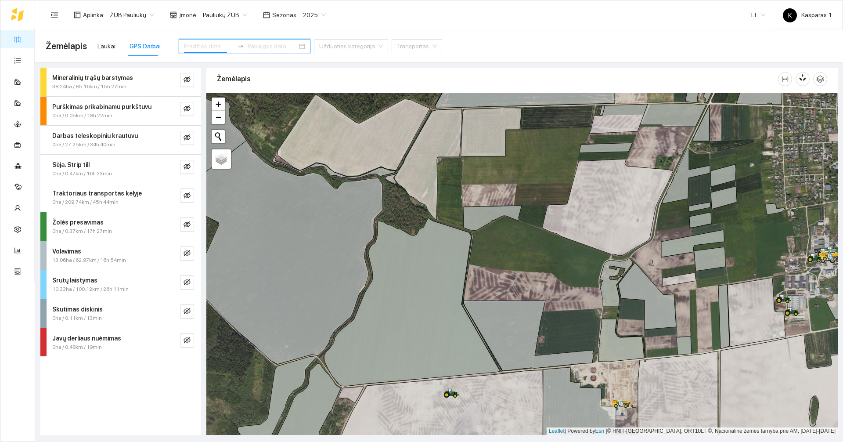
drag, startPoint x: 193, startPoint y: 51, endPoint x: 195, endPoint y: 46, distance: 5.5
click at [193, 50] on div at bounding box center [245, 46] width 132 height 14
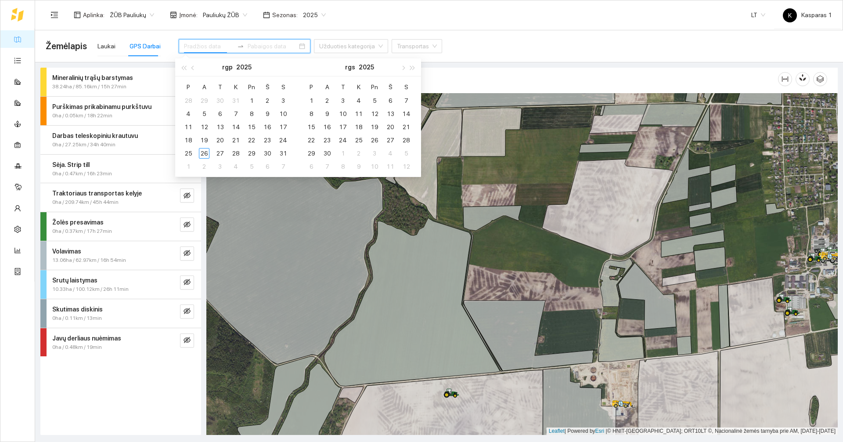
click at [195, 46] on input at bounding box center [209, 46] width 50 height 10
type input "2025-09-06"
click at [426, 277] on icon at bounding box center [412, 302] width 176 height 168
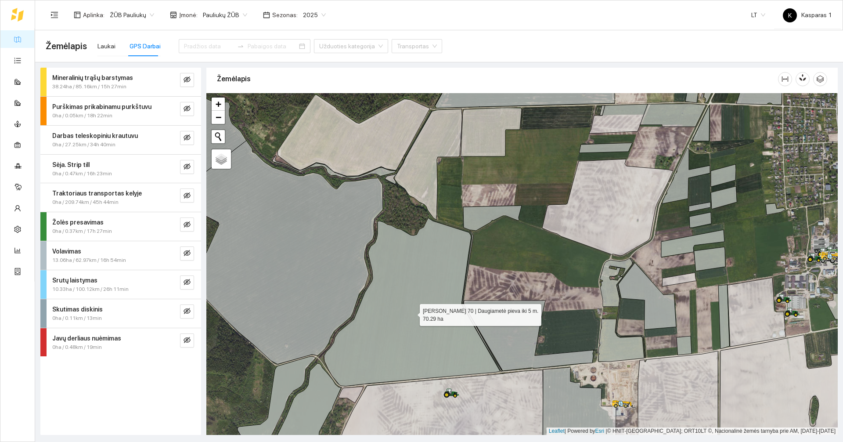
click at [426, 277] on icon at bounding box center [412, 302] width 176 height 168
click at [138, 48] on div "GPS Darbai" at bounding box center [144, 46] width 31 height 10
click at [116, 50] on div "Laukai GPS Darbai" at bounding box center [128, 46] width 63 height 20
click at [115, 50] on div "Laukai GPS Darbai" at bounding box center [128, 46] width 63 height 20
click at [112, 48] on div "Laukai" at bounding box center [106, 46] width 18 height 10
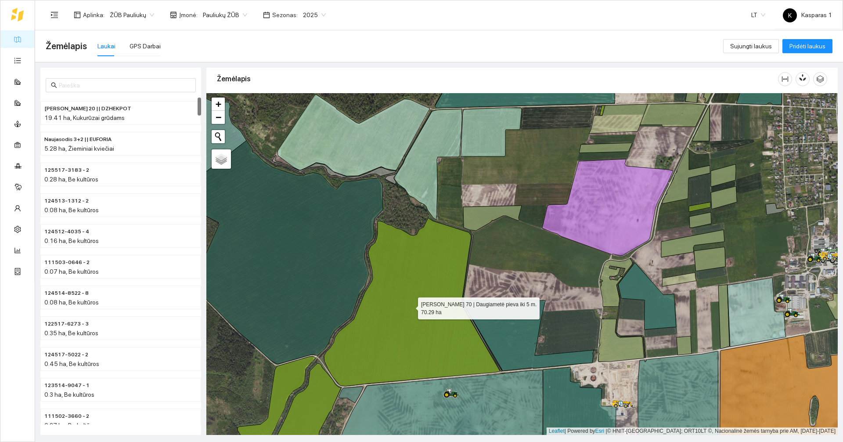
click at [410, 306] on icon at bounding box center [412, 302] width 176 height 168
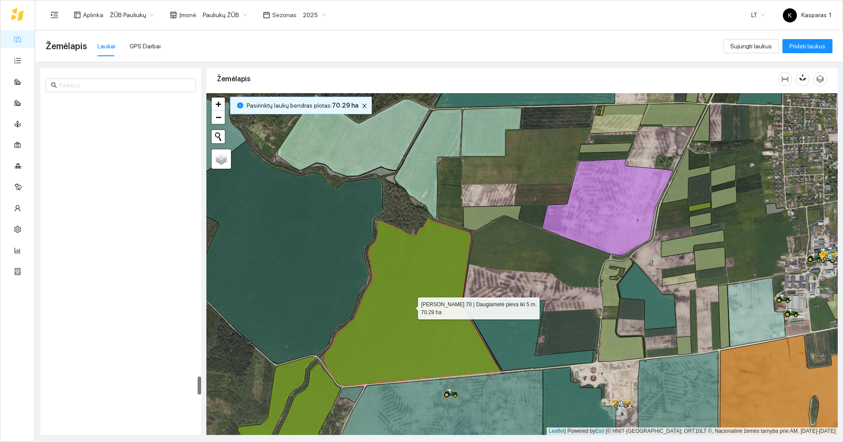
scroll to position [4995, 0]
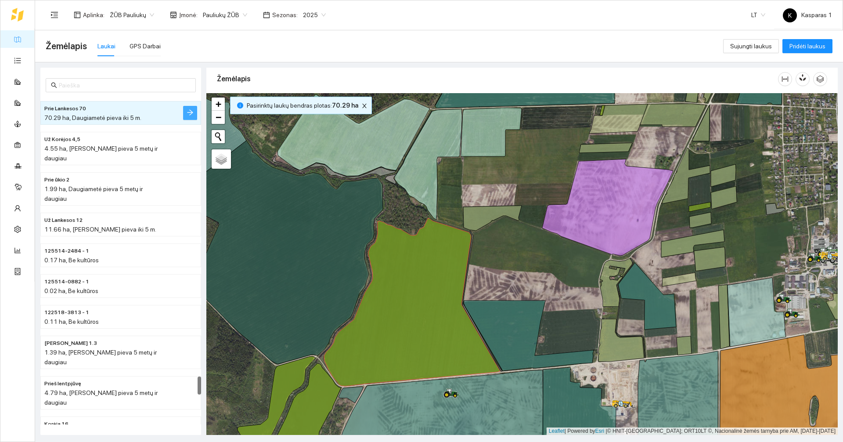
click at [191, 108] on button "button" at bounding box center [190, 113] width 14 height 14
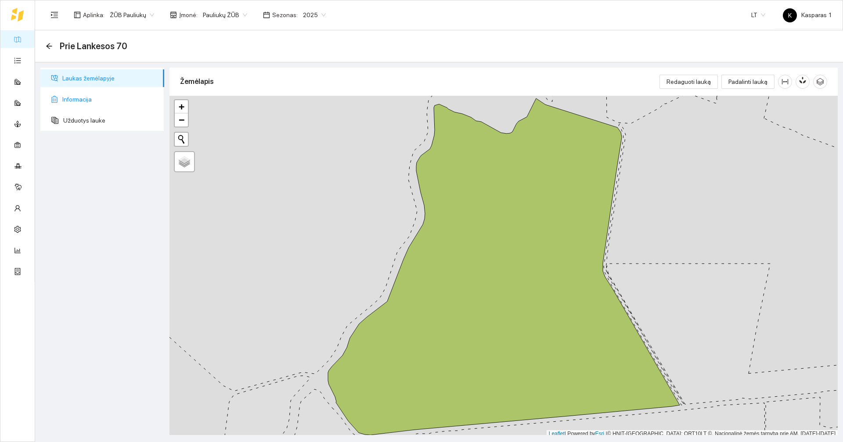
click at [78, 103] on span "Informacija" at bounding box center [109, 99] width 95 height 18
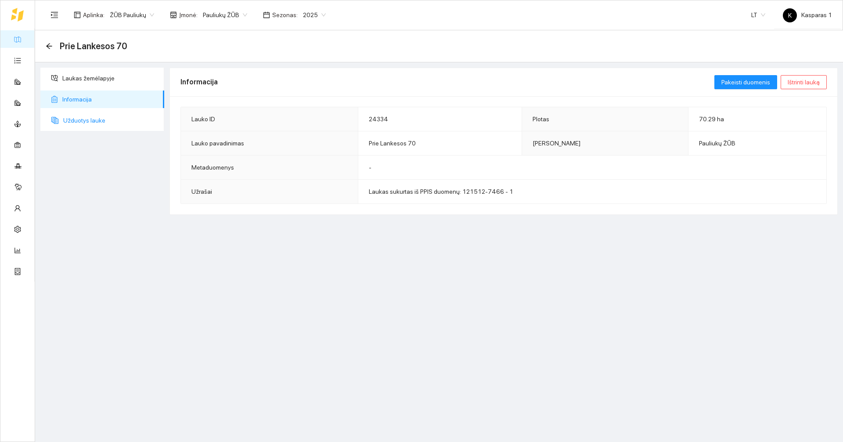
click at [82, 115] on span "Užduotys lauke" at bounding box center [110, 120] width 94 height 18
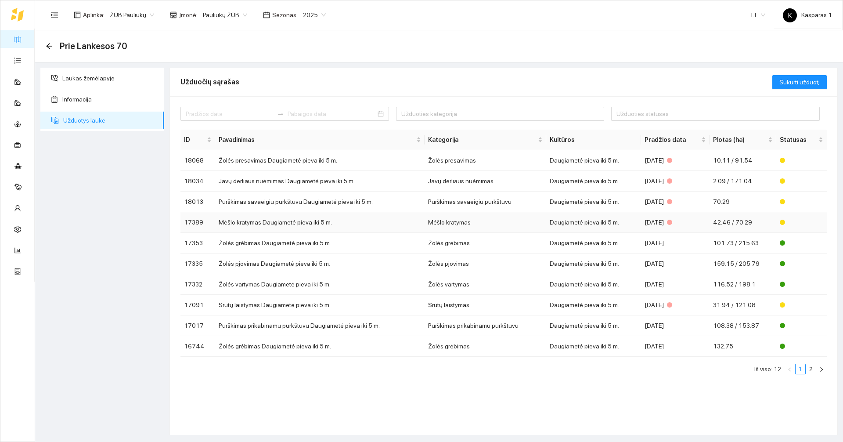
click at [269, 220] on td "Mėšlo kratymas Daugiametė pieva iki 5 m." at bounding box center [319, 222] width 209 height 21
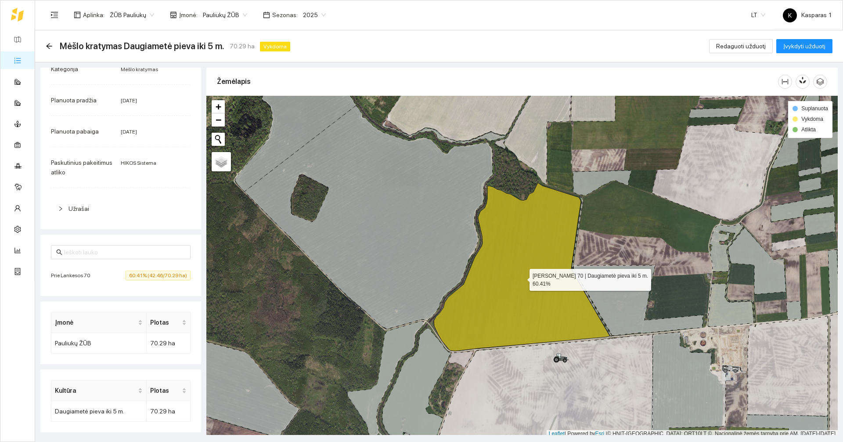
scroll to position [3, 0]
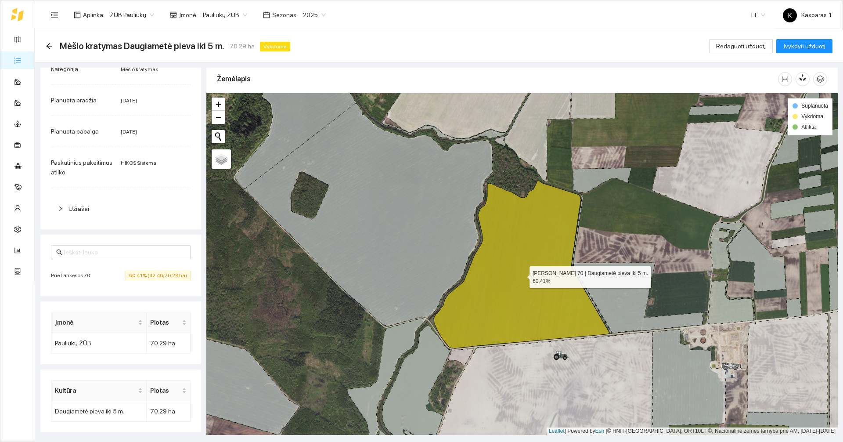
click at [573, 286] on icon at bounding box center [522, 264] width 176 height 168
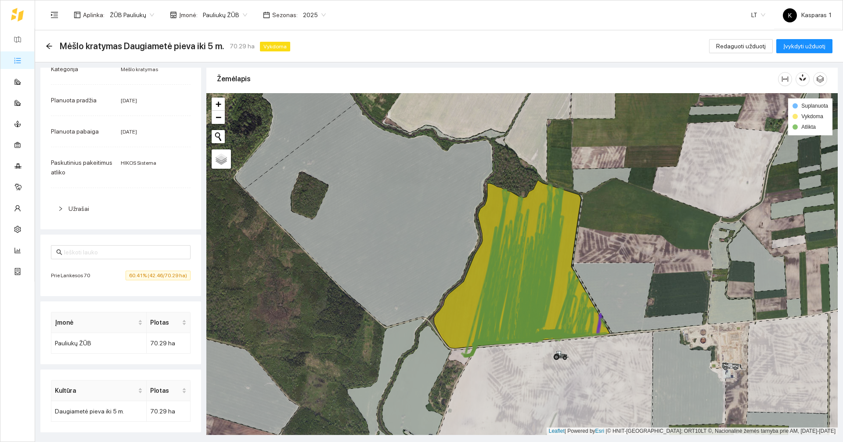
click at [66, 212] on div at bounding box center [63, 209] width 11 height 10
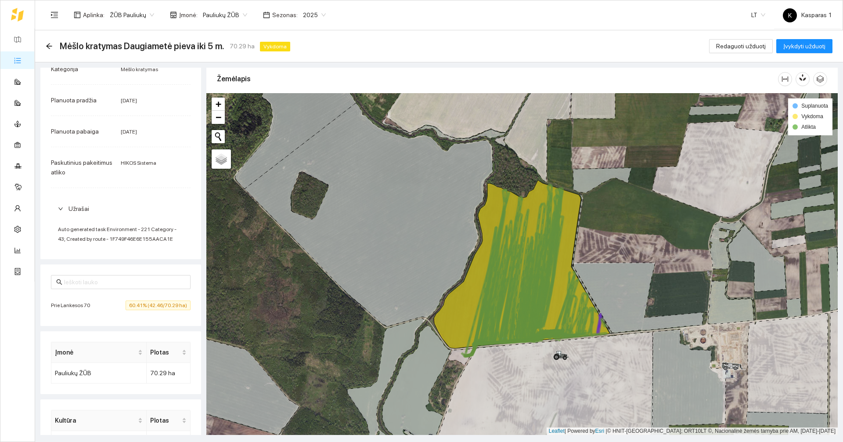
click at [72, 209] on span "Užrašai" at bounding box center [78, 208] width 21 height 7
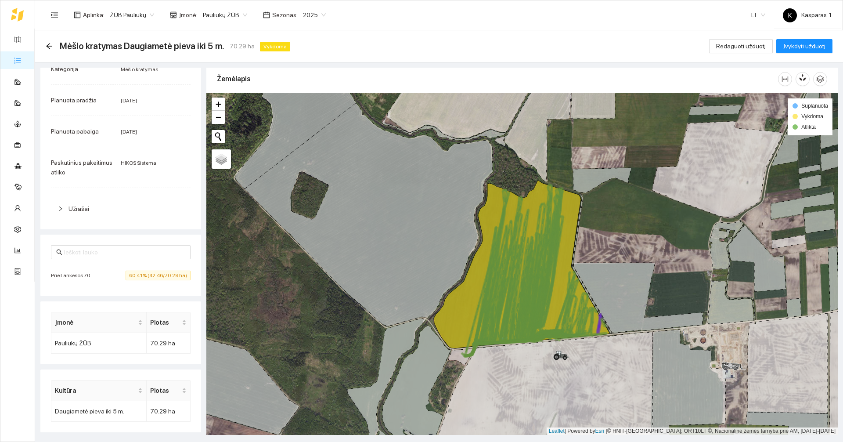
scroll to position [0, 0]
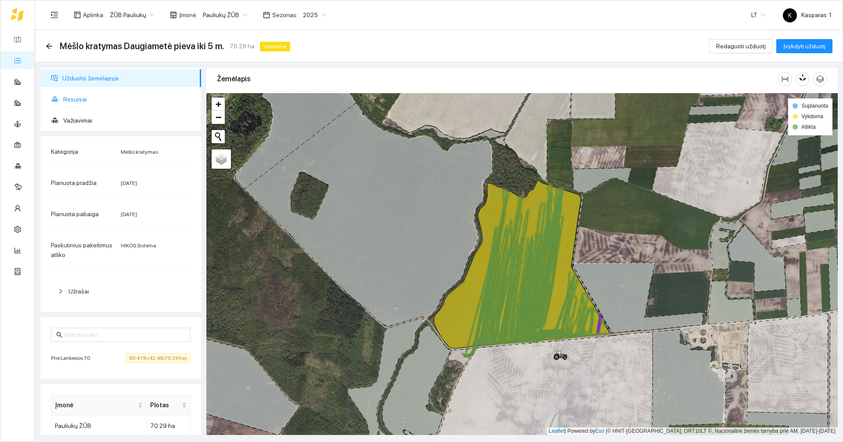
click at [107, 95] on span "Resursai" at bounding box center [128, 99] width 131 height 18
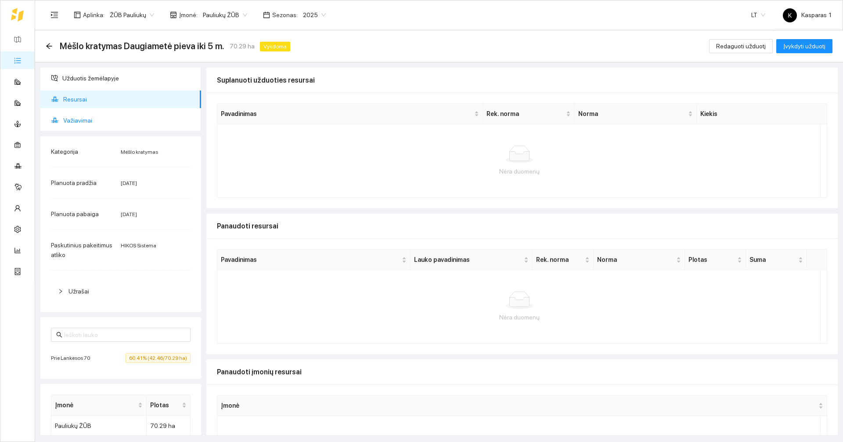
click at [91, 120] on span "Važiavimai" at bounding box center [128, 120] width 131 height 18
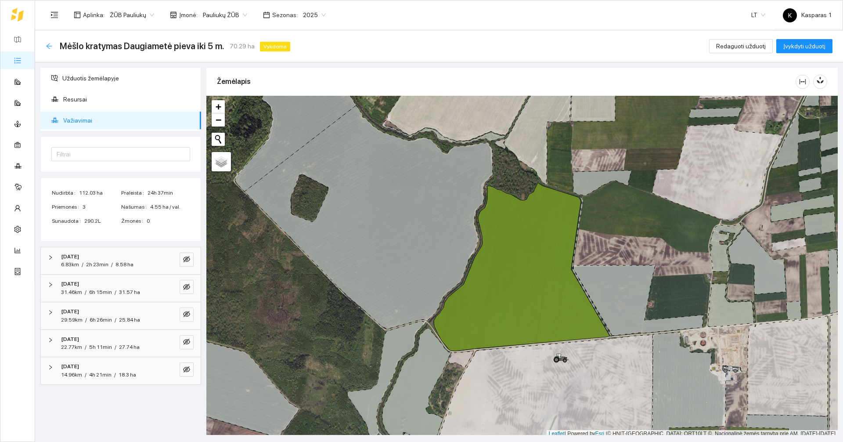
click at [47, 43] on icon "arrow-left" at bounding box center [49, 46] width 7 height 7
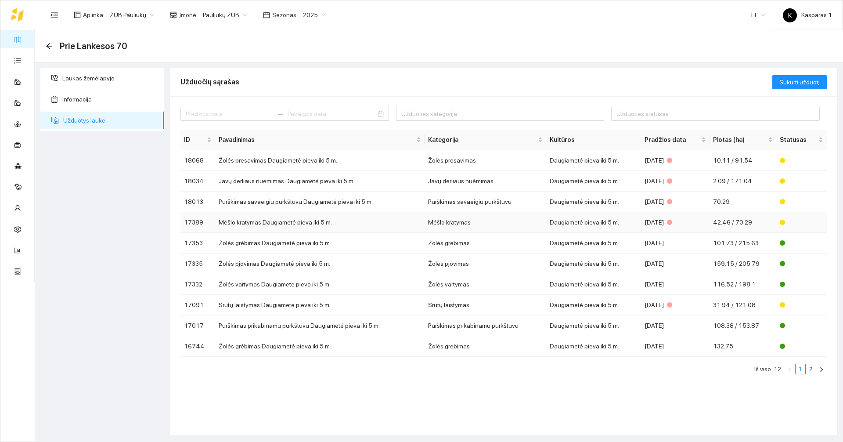
click at [252, 224] on td "Mėšlo kratymas Daugiametė pieva iki 5 m." at bounding box center [319, 222] width 209 height 21
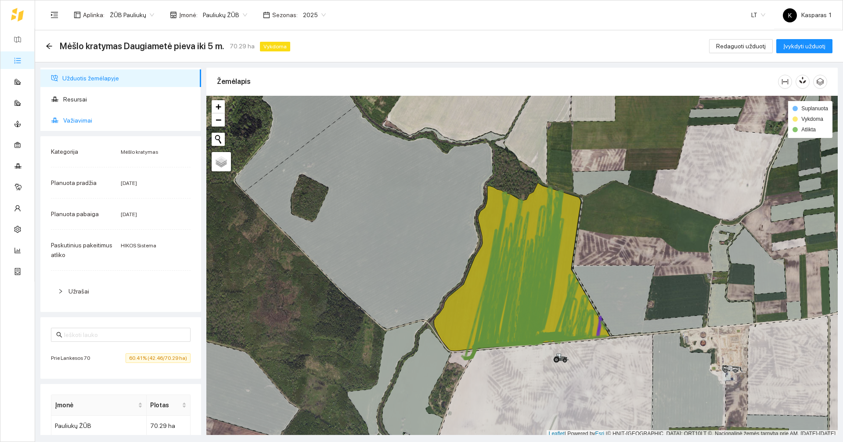
click at [83, 115] on span "Važiavimai" at bounding box center [128, 120] width 131 height 18
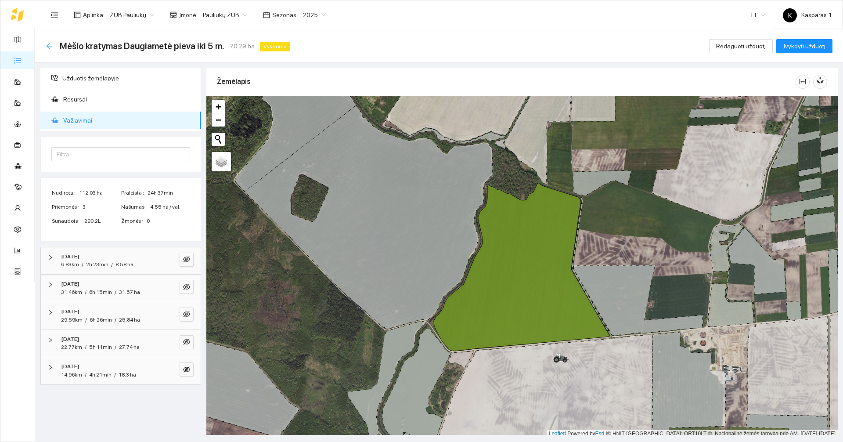
click at [48, 50] on div "Atgal" at bounding box center [49, 46] width 7 height 7
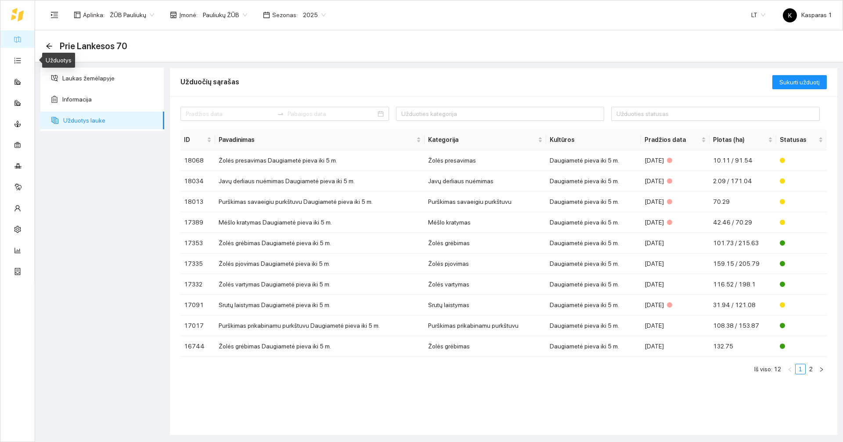
click at [25, 42] on link "Žemėlapis" at bounding box center [39, 39] width 29 height 7
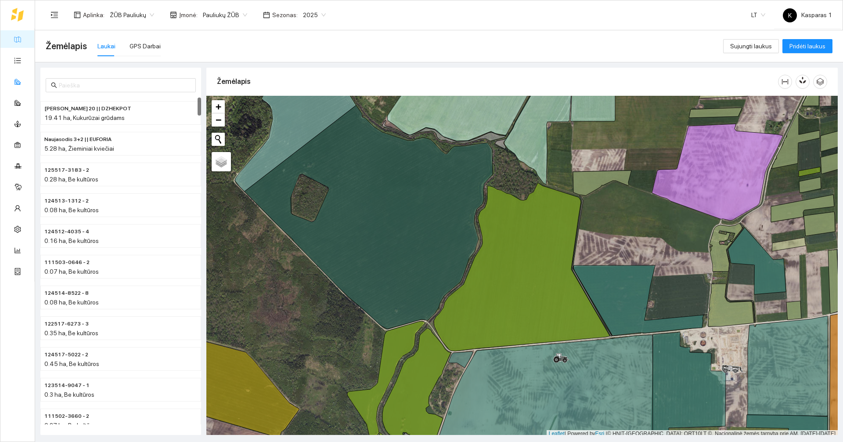
click at [25, 83] on link "Panaudoti resursai" at bounding box center [50, 81] width 50 height 7
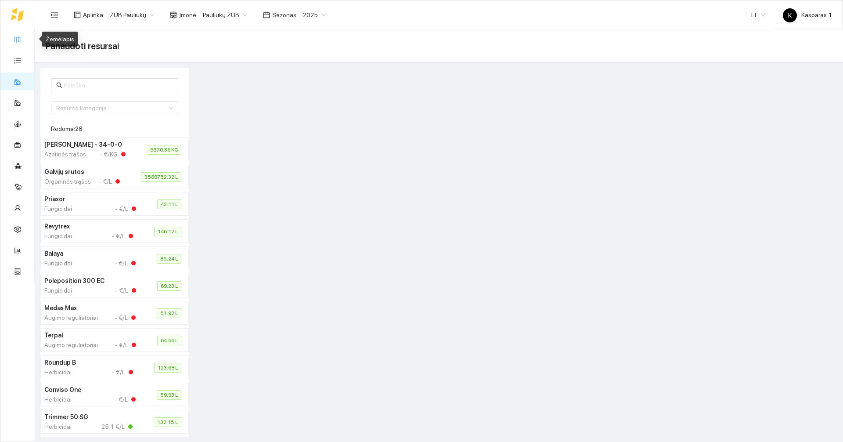
click at [25, 42] on link "Žemėlapis" at bounding box center [39, 39] width 29 height 7
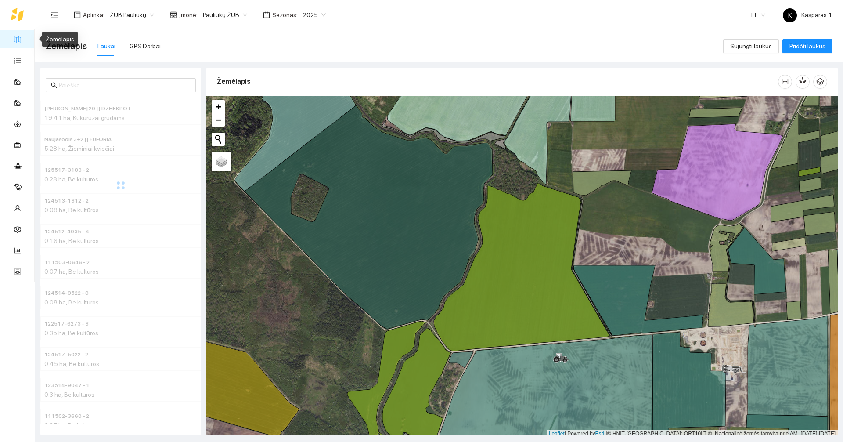
click at [25, 42] on link "Žemėlapis" at bounding box center [39, 39] width 29 height 7
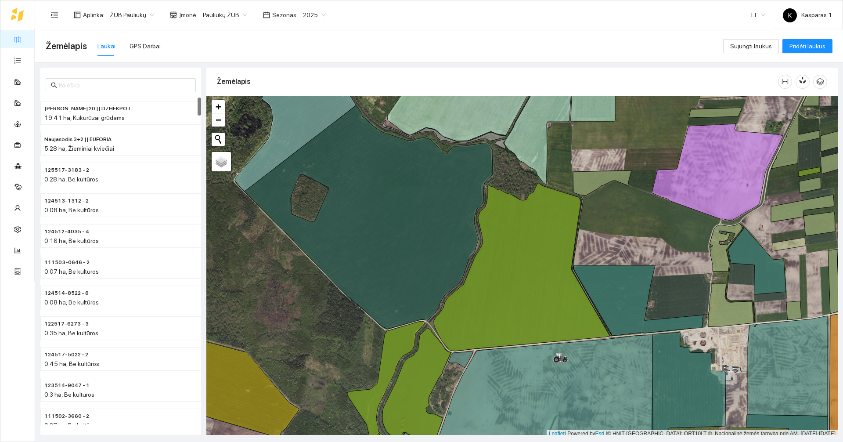
click at [22, 91] on ul "Žemėlapis Užduotys Panaudoti resursai Sandėlis Kultūros Įmonės Inventorius Mete…" at bounding box center [17, 155] width 34 height 253
click at [25, 83] on link "Panaudoti resursai" at bounding box center [50, 81] width 50 height 7
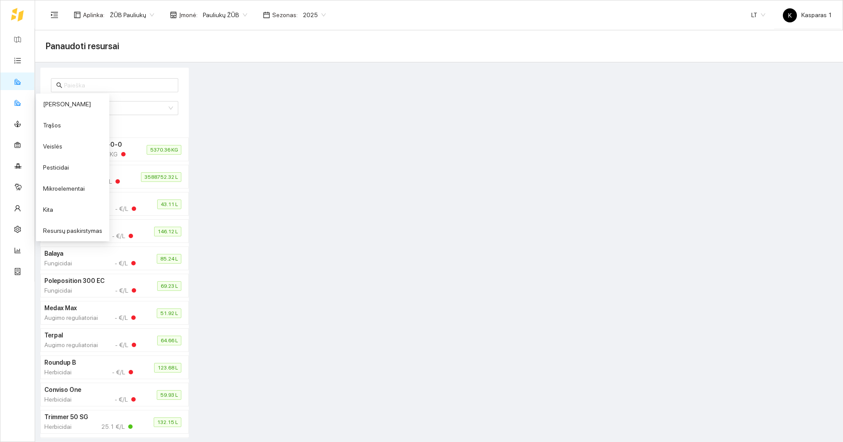
click at [22, 109] on div "Sandėlis" at bounding box center [17, 102] width 34 height 18
click at [18, 103] on icon at bounding box center [17, 102] width 7 height 7
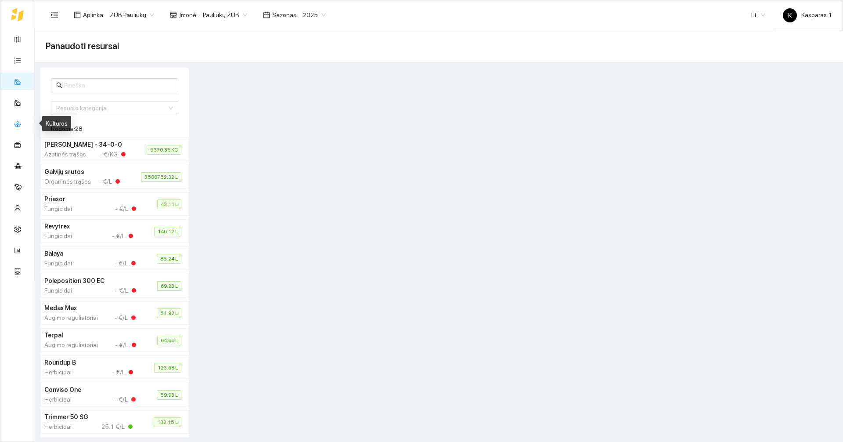
click at [25, 127] on link "Kultūros" at bounding box center [36, 123] width 22 height 7
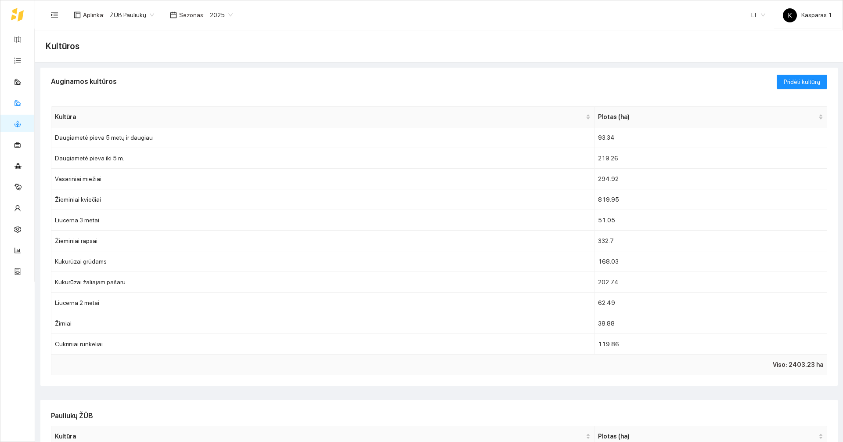
click at [17, 98] on span at bounding box center [17, 104] width 7 height 18
click at [25, 58] on link "Užduotys" at bounding box center [38, 60] width 26 height 7
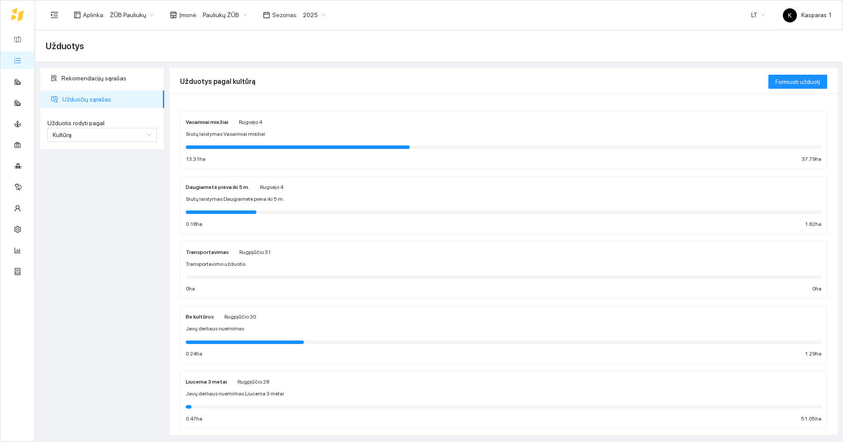
click at [282, 138] on div "Srutų laistymas Vasariniai miežiai" at bounding box center [504, 134] width 636 height 8
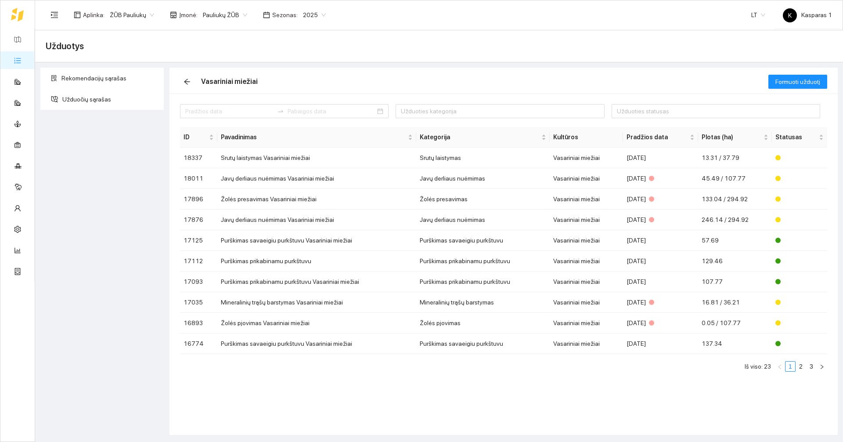
click at [317, 12] on span "2025" at bounding box center [314, 14] width 23 height 13
click at [298, 112] on div "2026" at bounding box center [306, 116] width 23 height 10
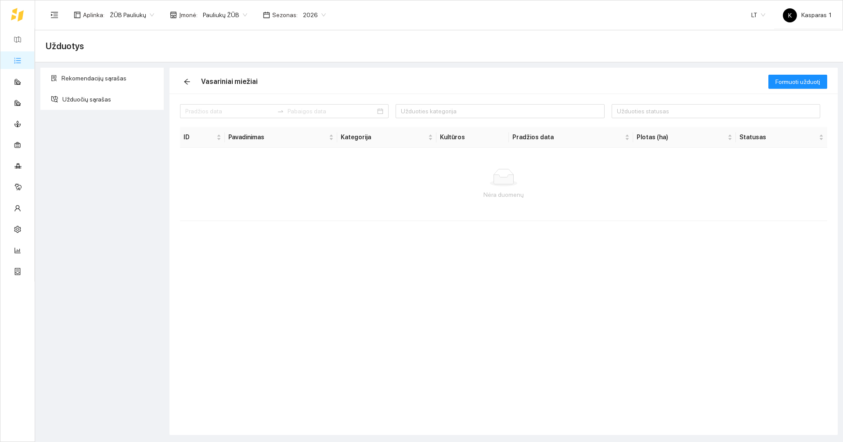
click at [311, 16] on span "2026" at bounding box center [314, 14] width 23 height 13
click at [296, 104] on div "2025" at bounding box center [306, 102] width 23 height 10
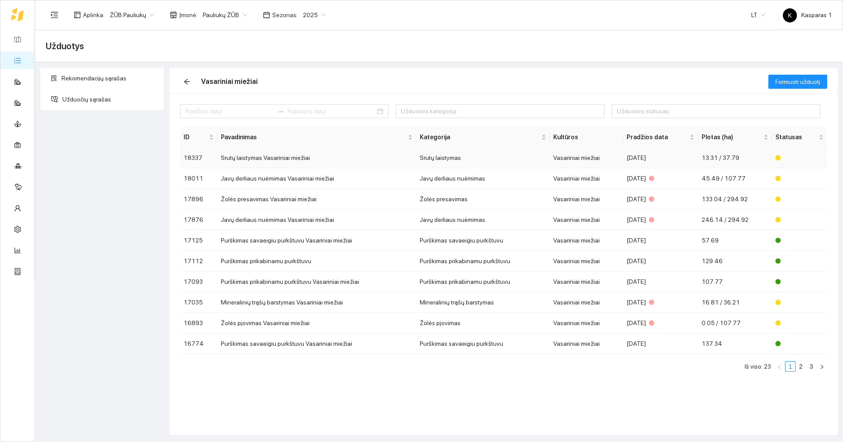
click at [289, 158] on td "Srutų laistymas Vasariniai miežiai" at bounding box center [316, 157] width 199 height 21
